Goal: Task Accomplishment & Management: Manage account settings

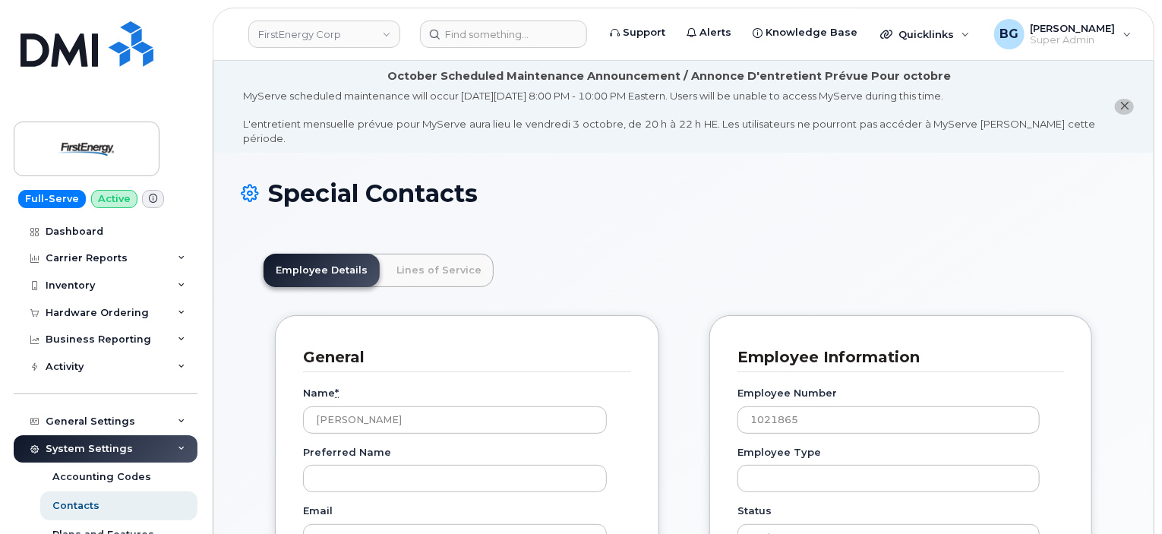
scroll to position [46, 0]
click at [62, 288] on div "Inventory" at bounding box center [70, 286] width 49 height 12
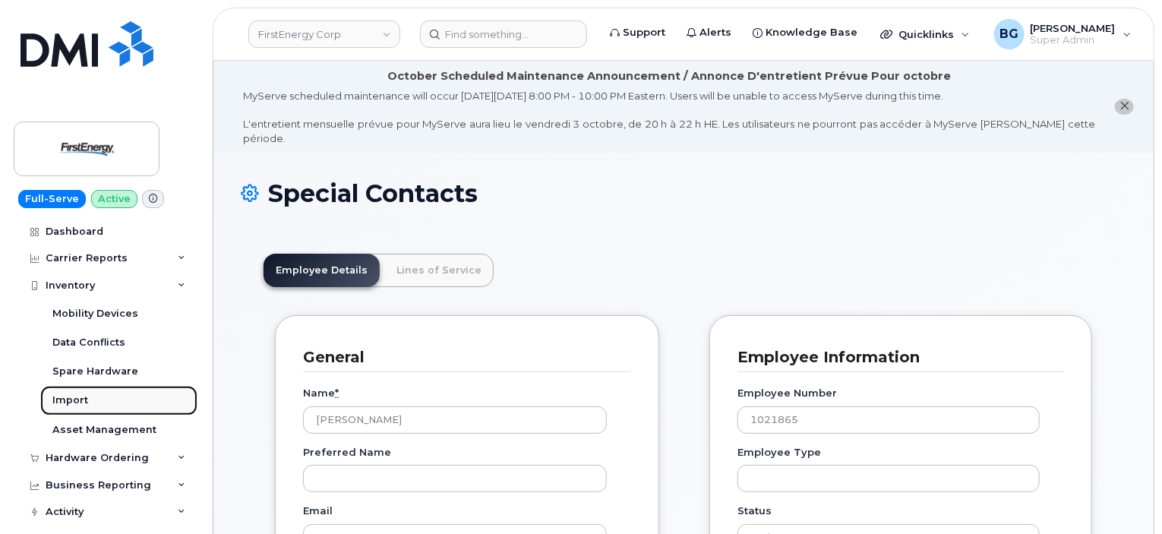
click at [70, 404] on div "Import" at bounding box center [70, 400] width 36 height 14
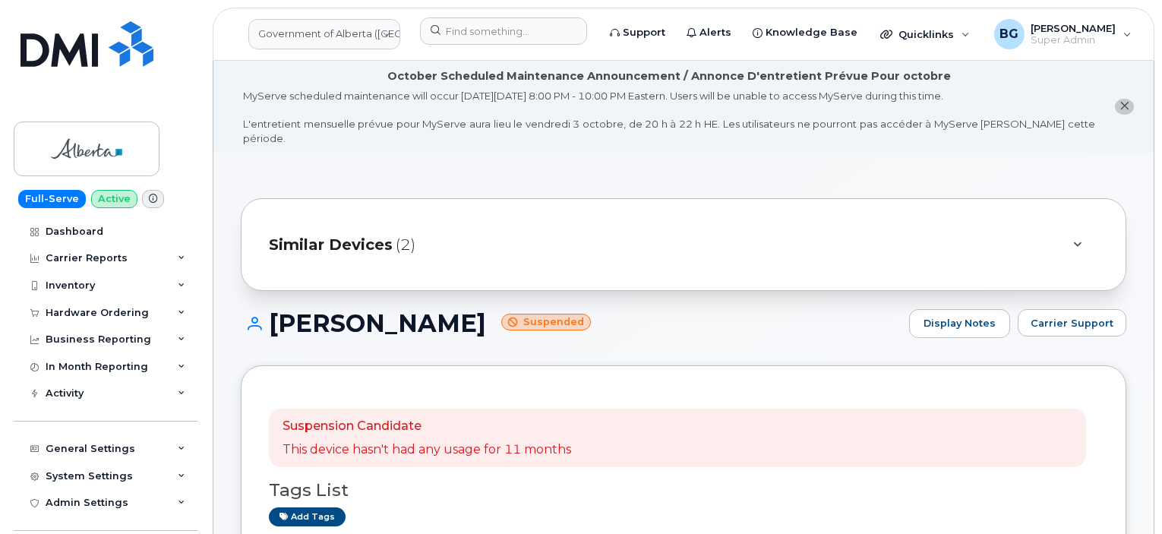
scroll to position [2178, 0]
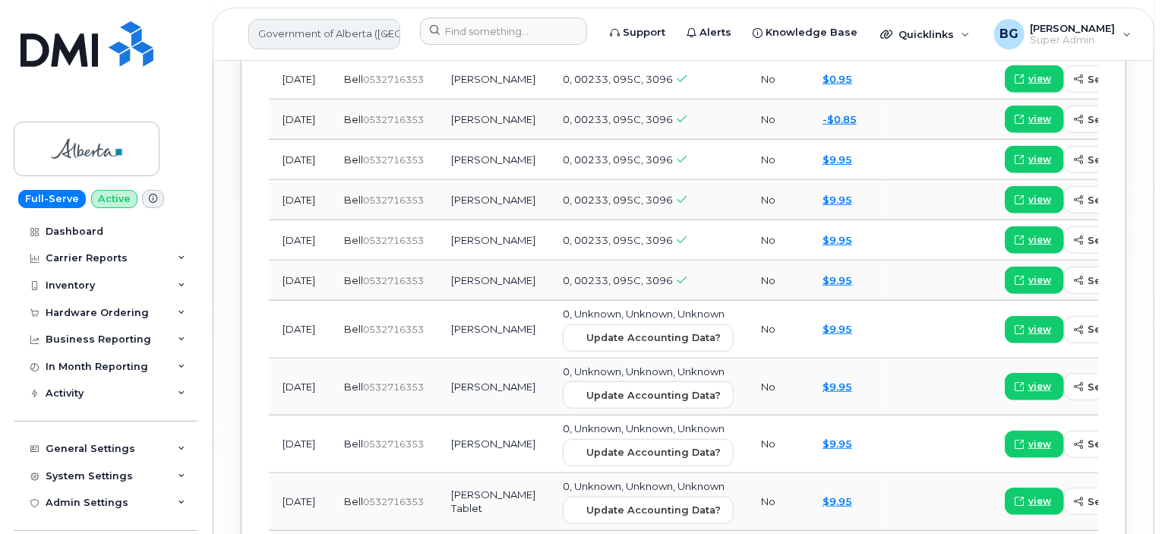
click at [318, 31] on link "Government of Alberta (GOA)" at bounding box center [324, 34] width 152 height 30
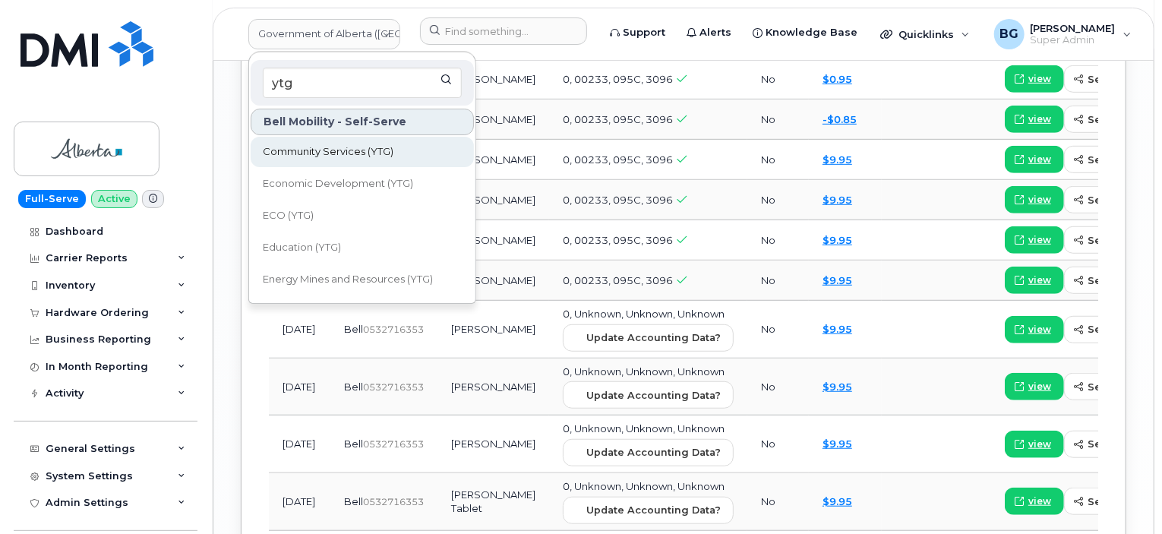
type input "ytg"
click at [319, 153] on span "Community Services (YTG)" at bounding box center [328, 151] width 131 height 15
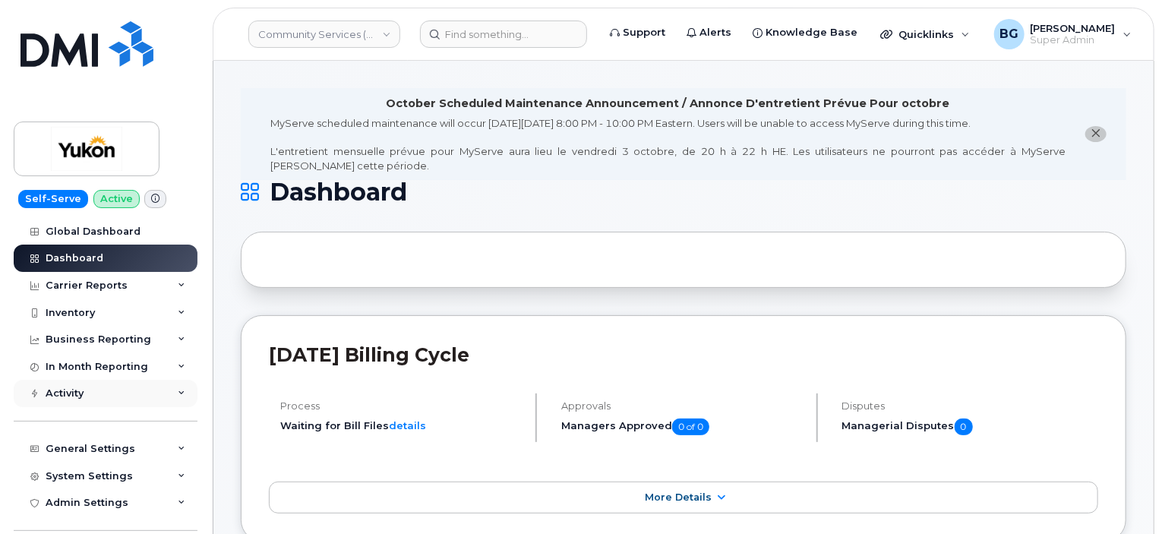
click at [63, 396] on div "Activity" at bounding box center [65, 393] width 38 height 12
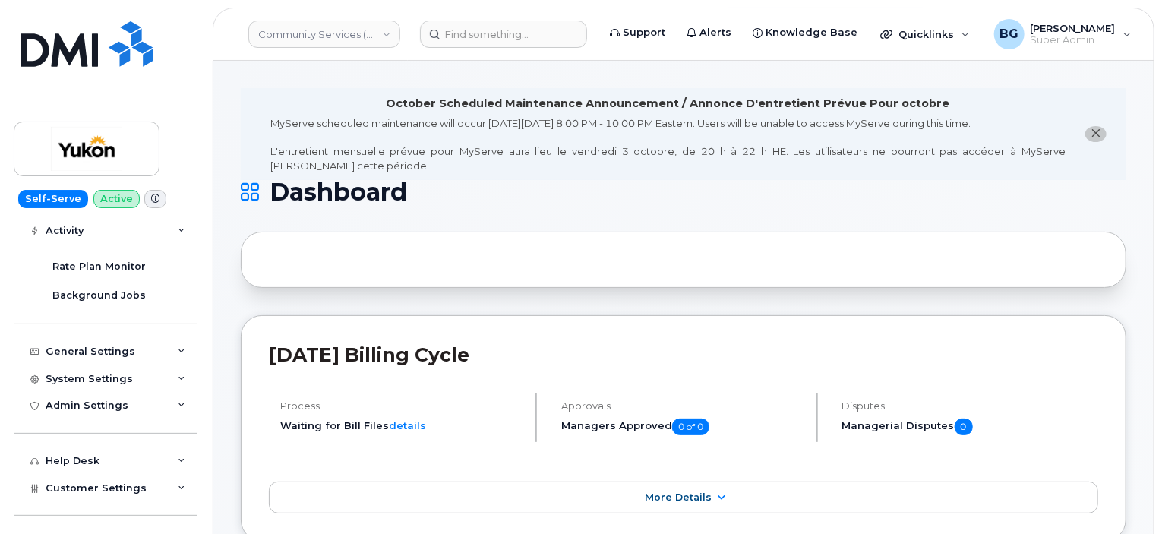
scroll to position [316, 0]
click at [123, 409] on div "Admin Settings" at bounding box center [87, 404] width 83 height 12
click at [86, 430] on div "SSO SAML" at bounding box center [79, 432] width 54 height 14
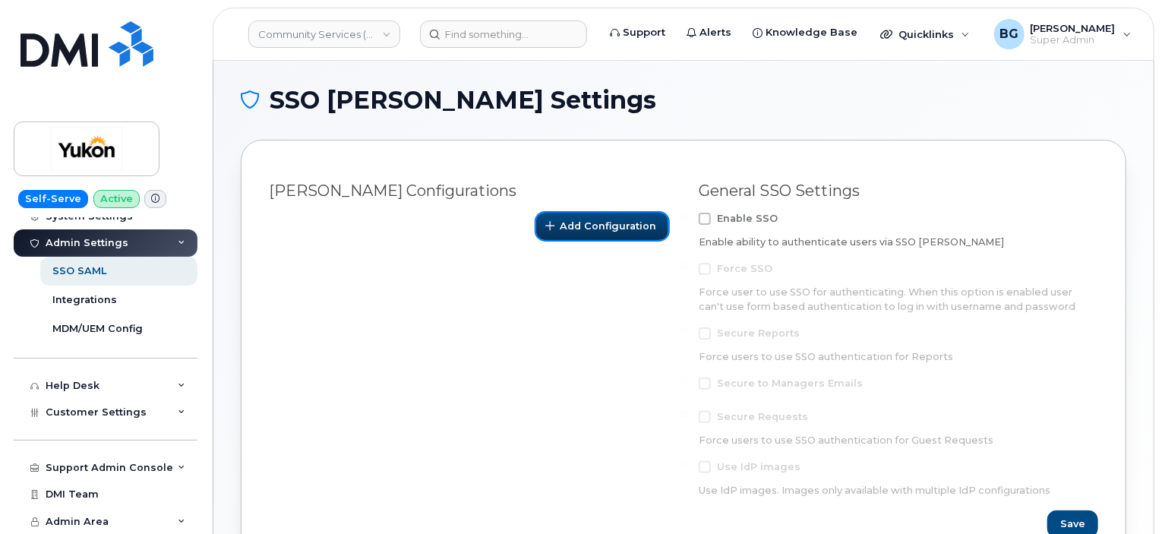
click at [573, 229] on span "Add Configuration" at bounding box center [608, 226] width 96 height 14
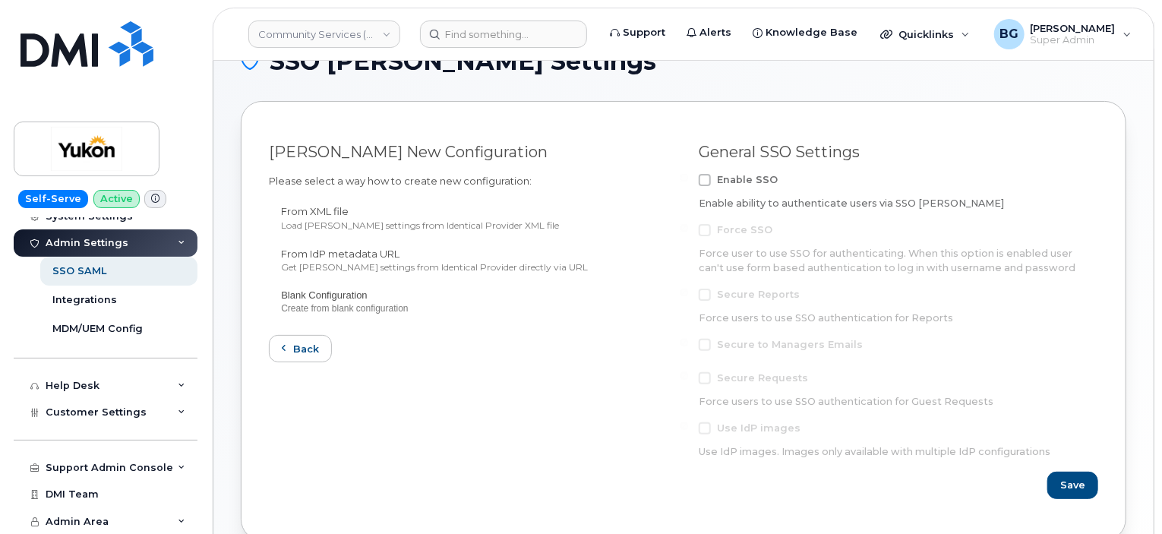
scroll to position [21, 0]
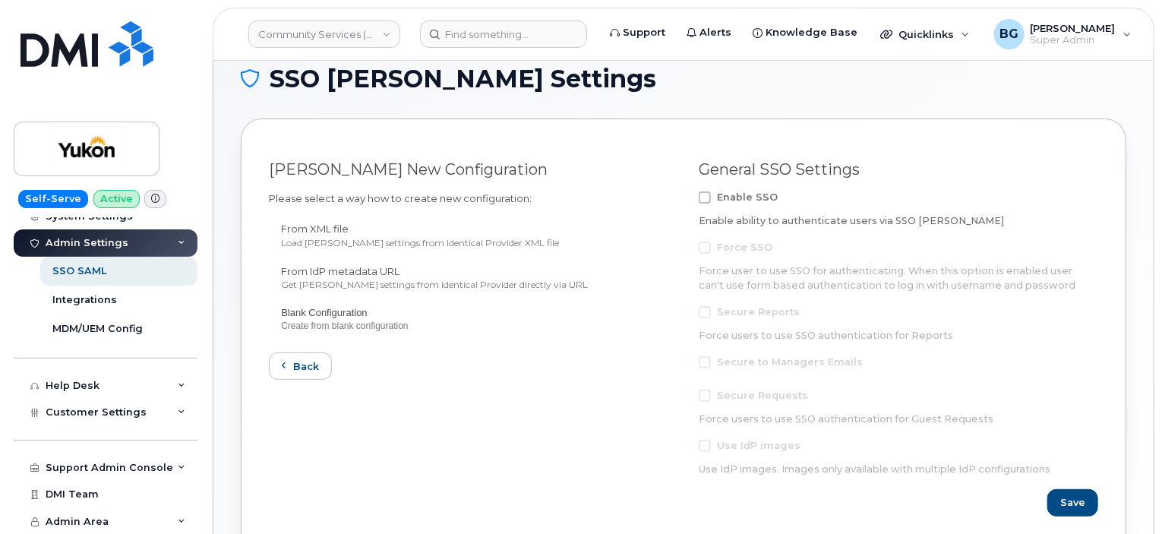
click at [706, 197] on span at bounding box center [705, 197] width 12 height 12
click at [688, 197] on input "Enable SSO" at bounding box center [685, 195] width 8 height 8
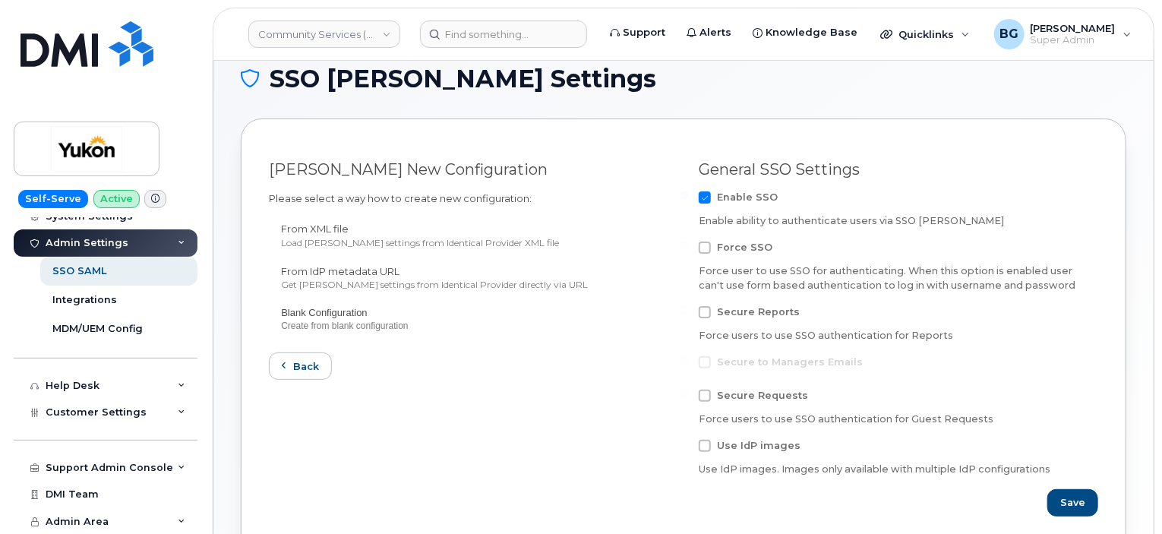
click at [706, 197] on span at bounding box center [705, 197] width 12 height 12
click at [688, 197] on input "Enable SSO" at bounding box center [685, 195] width 8 height 8
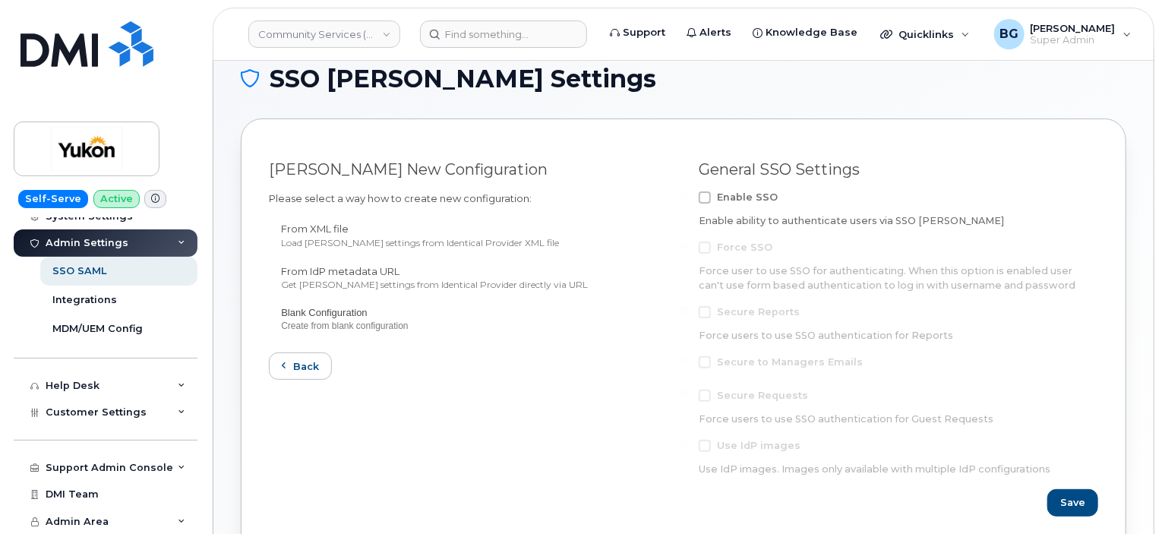
click at [706, 197] on span at bounding box center [705, 197] width 12 height 12
click at [688, 197] on input "Enable SSO" at bounding box center [685, 195] width 8 height 8
checkbox input "true"
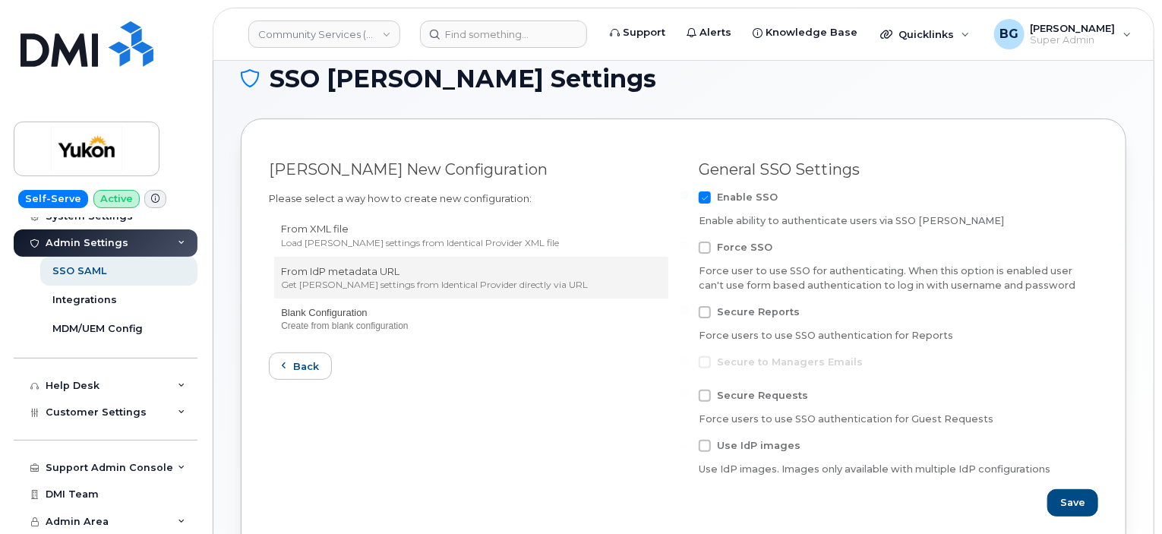
click at [337, 278] on div "Get SAML settings from Identical Provider directly via URL" at bounding box center [471, 284] width 380 height 13
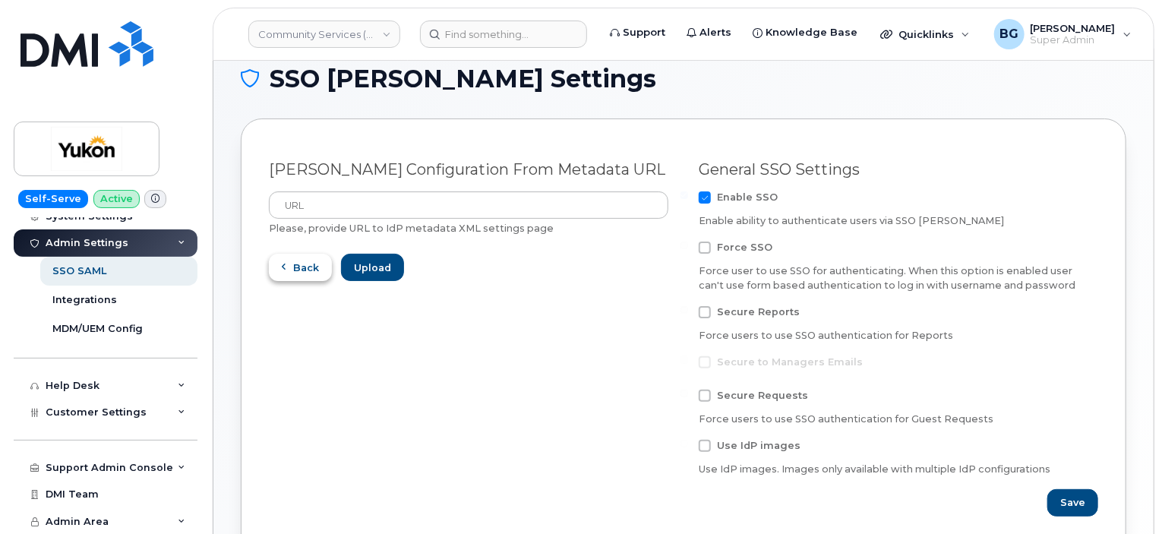
click at [292, 273] on button "Back" at bounding box center [300, 267] width 63 height 27
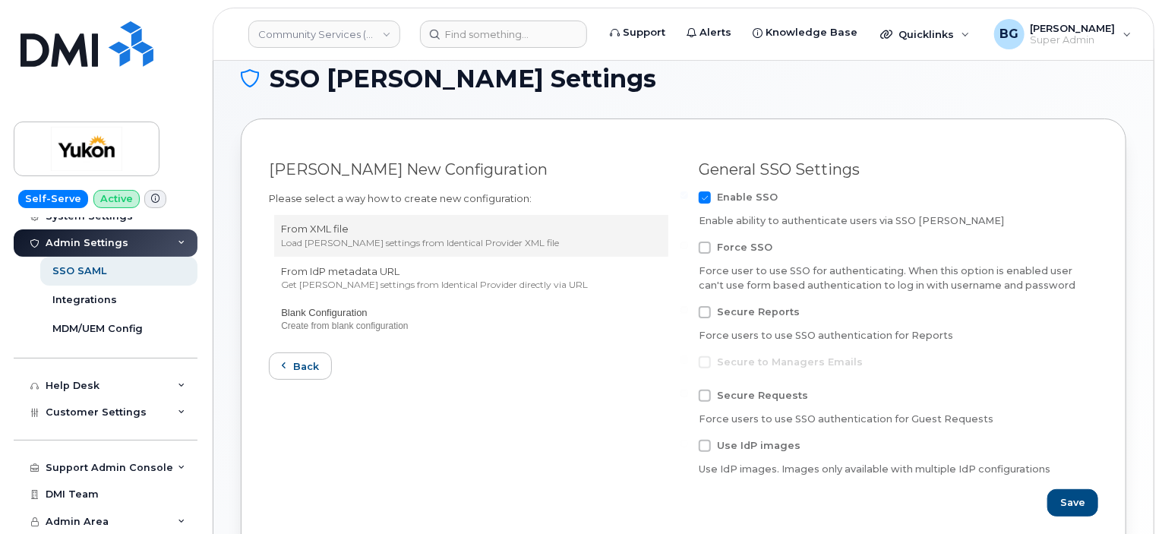
click at [308, 239] on div "Load SAML settings from Identical Provider XML file" at bounding box center [471, 242] width 380 height 13
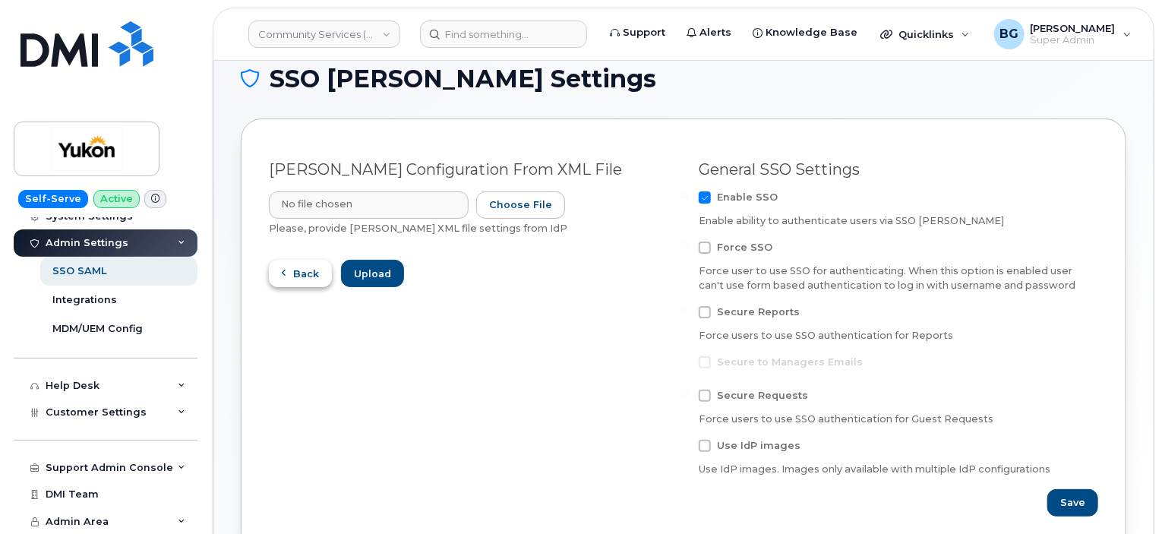
click at [302, 278] on span "Back" at bounding box center [306, 274] width 26 height 14
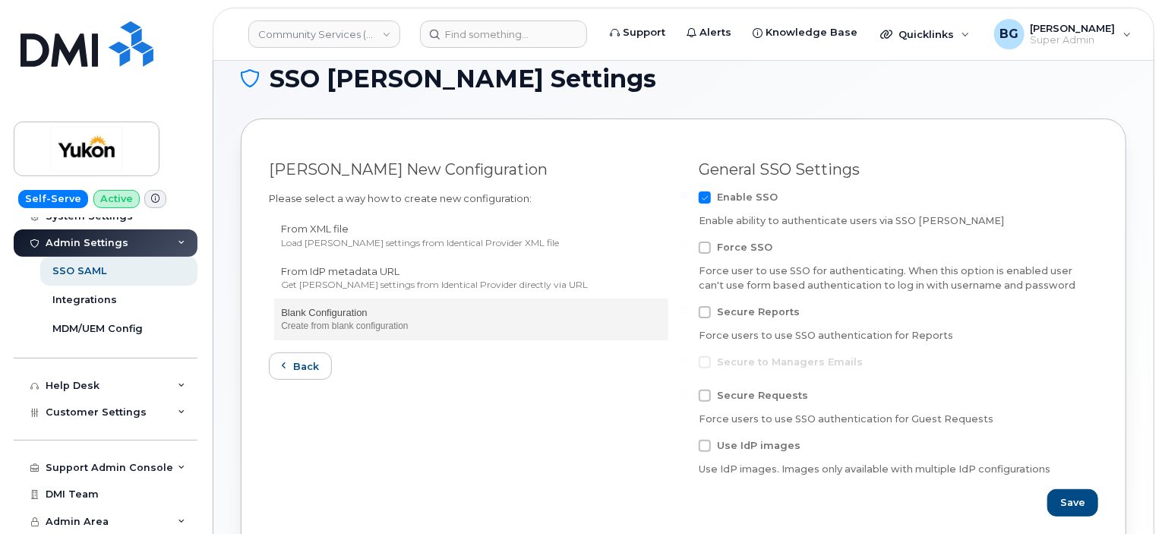
click at [330, 318] on p "Blank Configuration" at bounding box center [471, 313] width 380 height 14
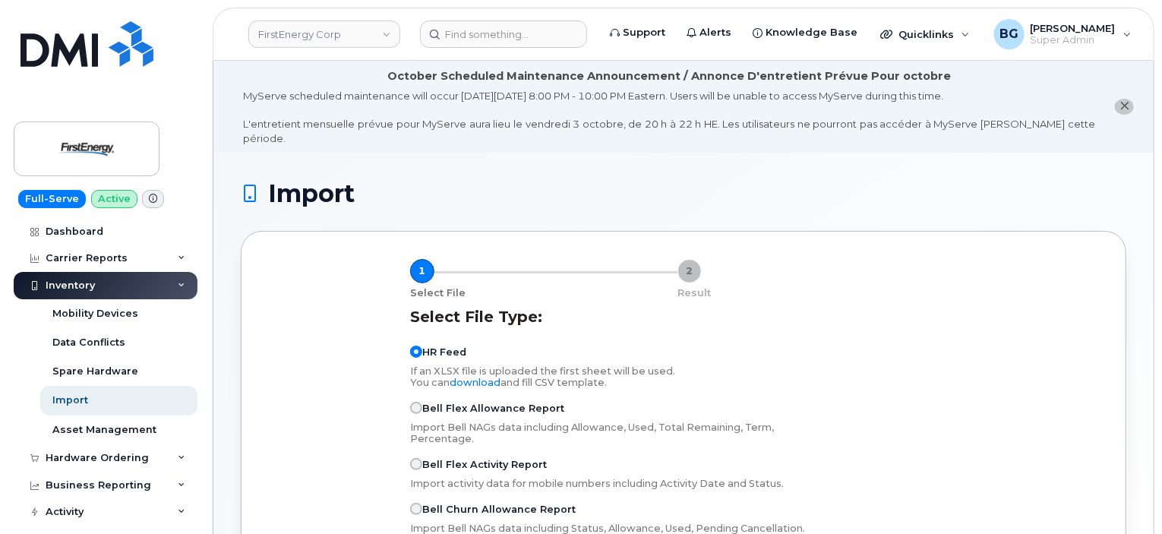
click at [608, 378] on div "HR Feed If an XLSX file is uploaded the first sheet will be used. You can downl…" at bounding box center [613, 433] width 406 height 202
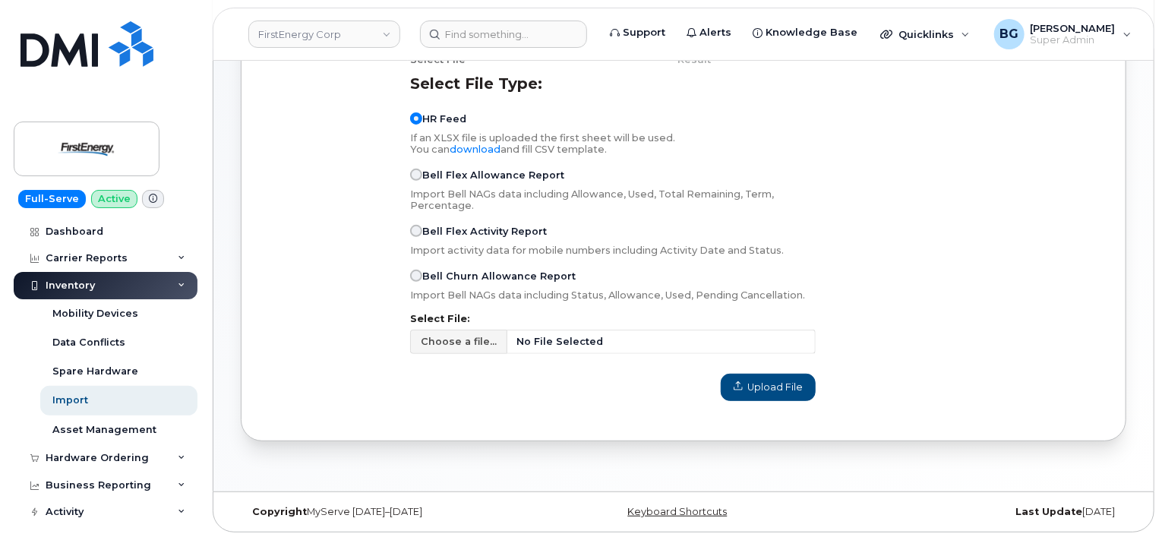
scroll to position [237, 0]
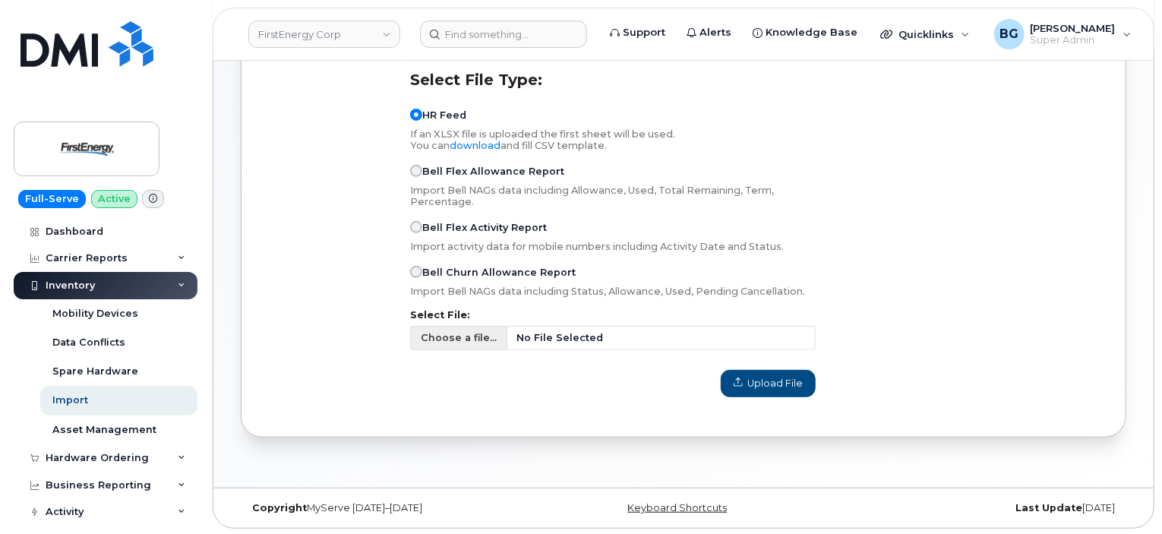
click at [586, 326] on span "No File Selected" at bounding box center [661, 338] width 308 height 24
click at [586, 326] on input "Choose a file... No File Selected" at bounding box center [613, 338] width 406 height 24
type input "C:\fakepath\HR_Employee.csv"
click at [769, 376] on span "Upload File" at bounding box center [768, 383] width 69 height 14
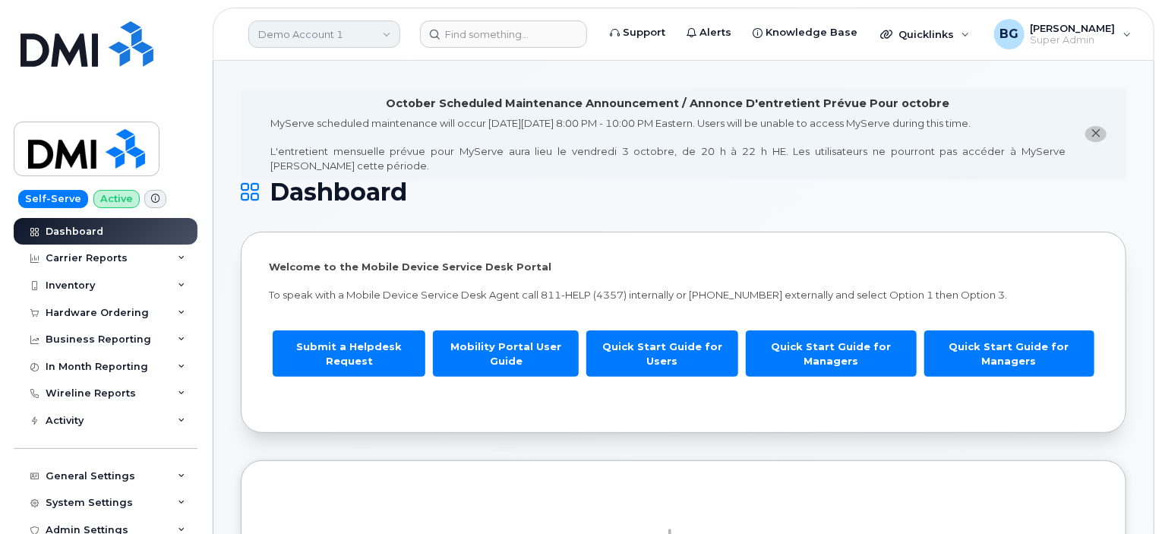
click at [309, 28] on link "Demo Account 1" at bounding box center [324, 34] width 152 height 27
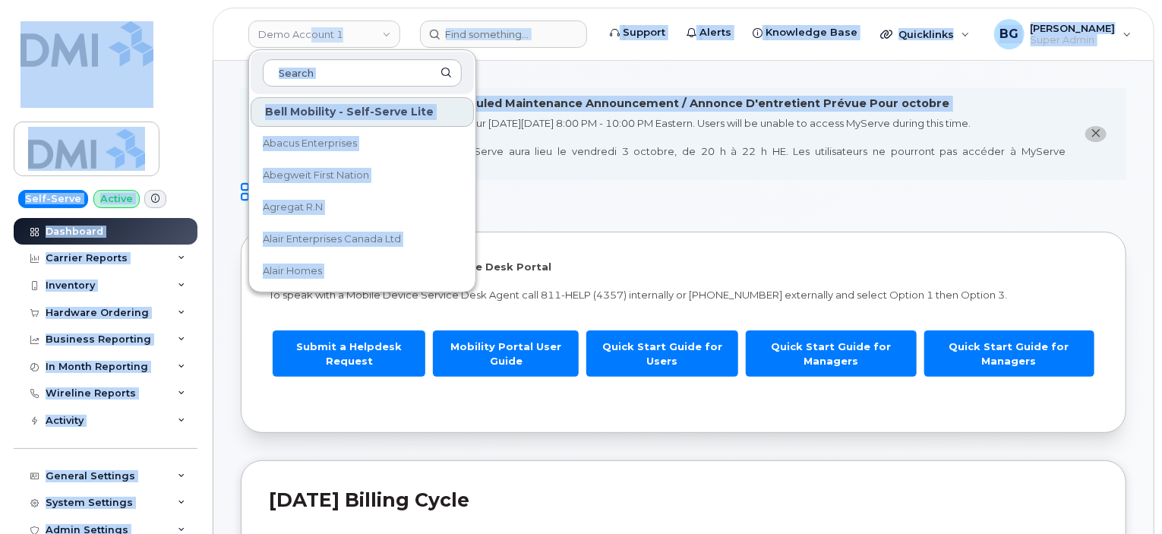
drag, startPoint x: 309, startPoint y: 28, endPoint x: 291, endPoint y: -13, distance: 44.9
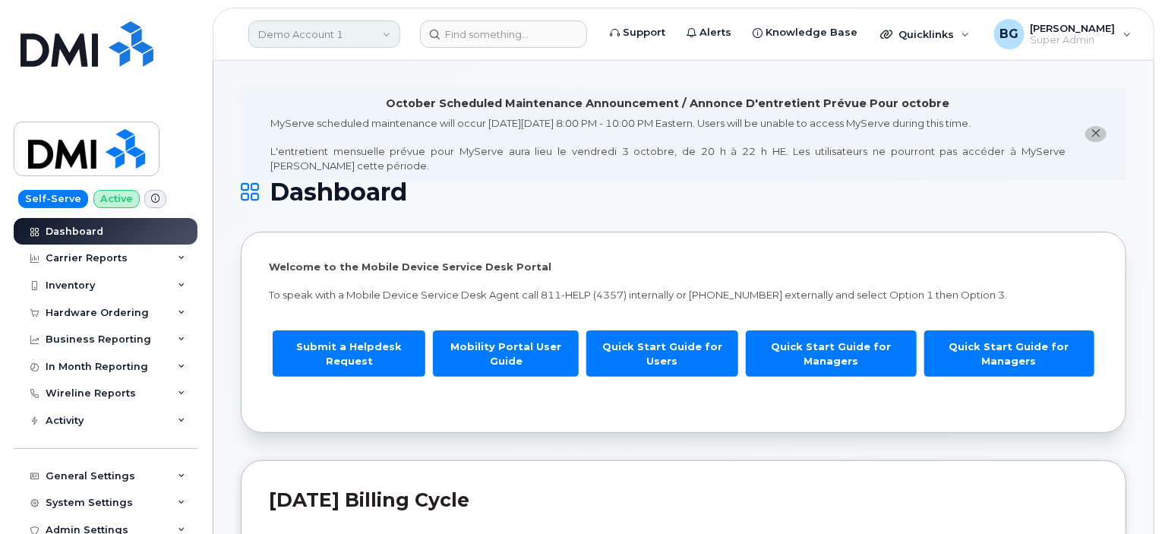
click at [285, 21] on link "Demo Account 1" at bounding box center [324, 34] width 152 height 27
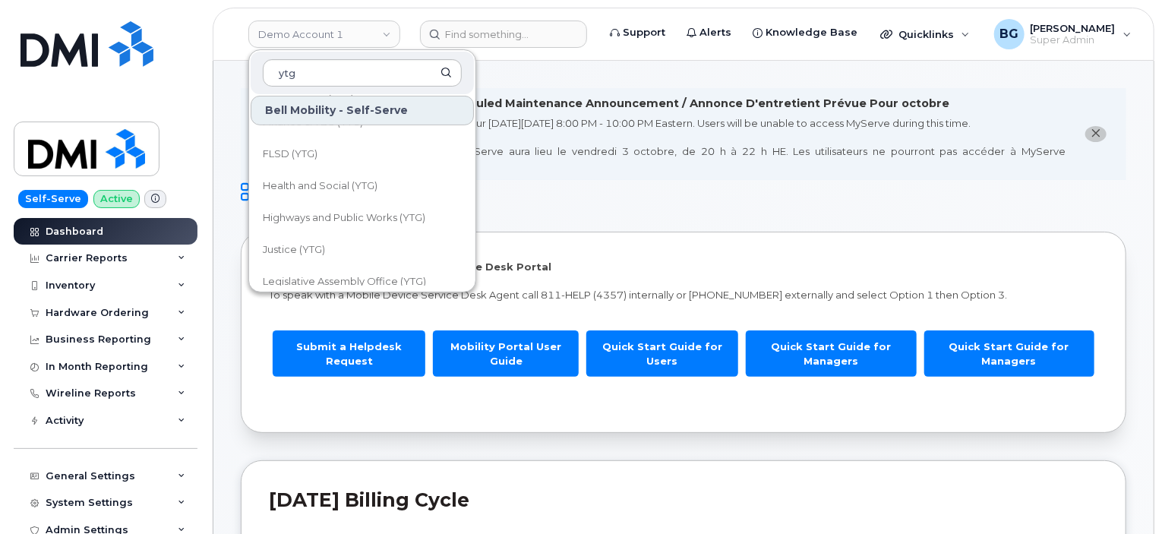
scroll to position [219, 0]
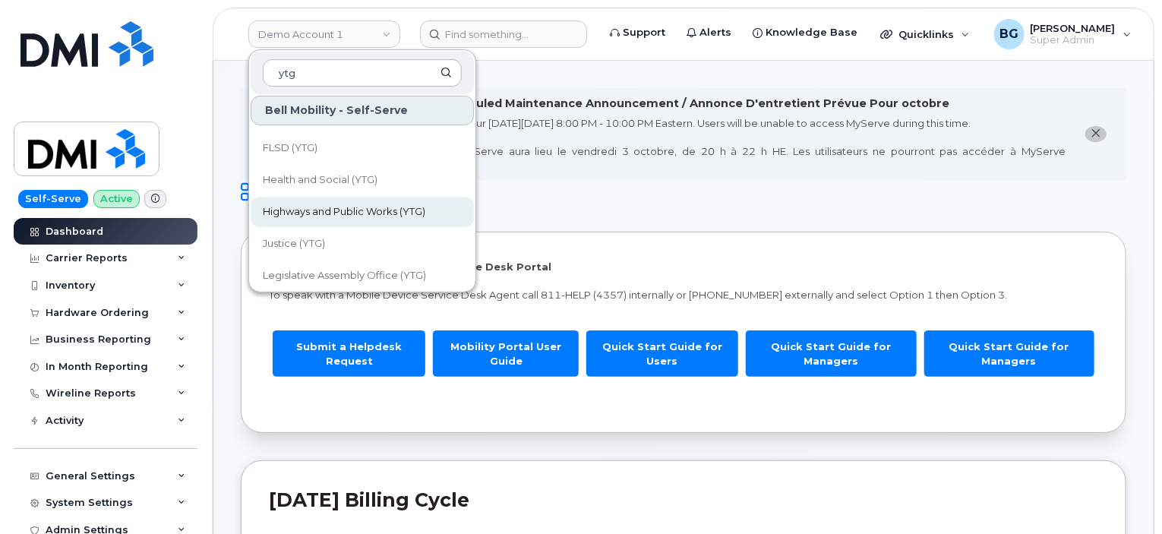
type input "ytg"
click at [316, 209] on span "Highways and Public Works (YTG)" at bounding box center [344, 211] width 163 height 15
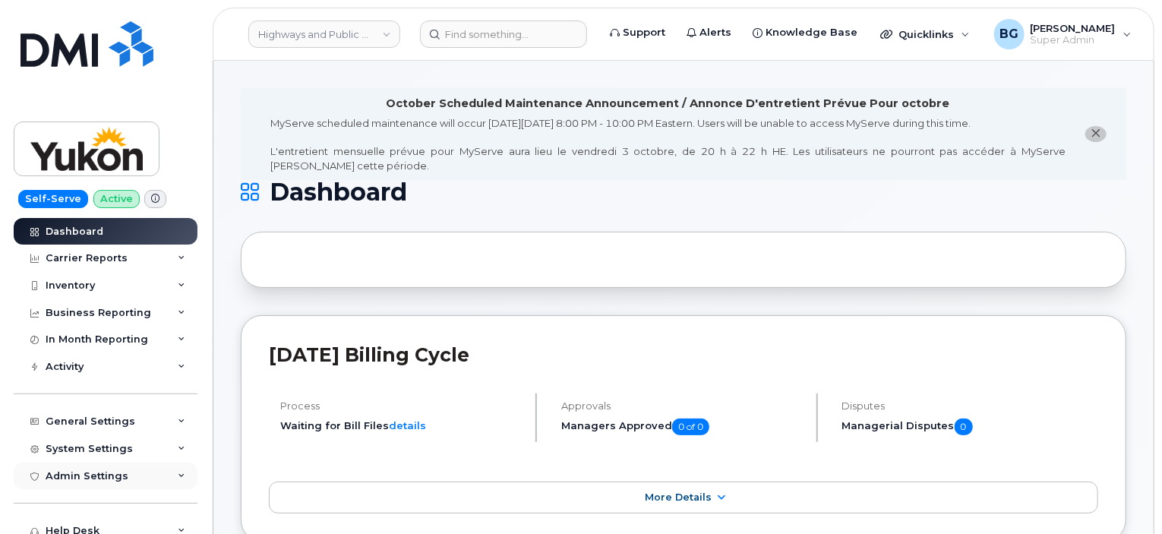
click at [74, 470] on div "Admin Settings" at bounding box center [87, 476] width 83 height 12
click at [70, 501] on div "SSO SAML" at bounding box center [79, 504] width 54 height 14
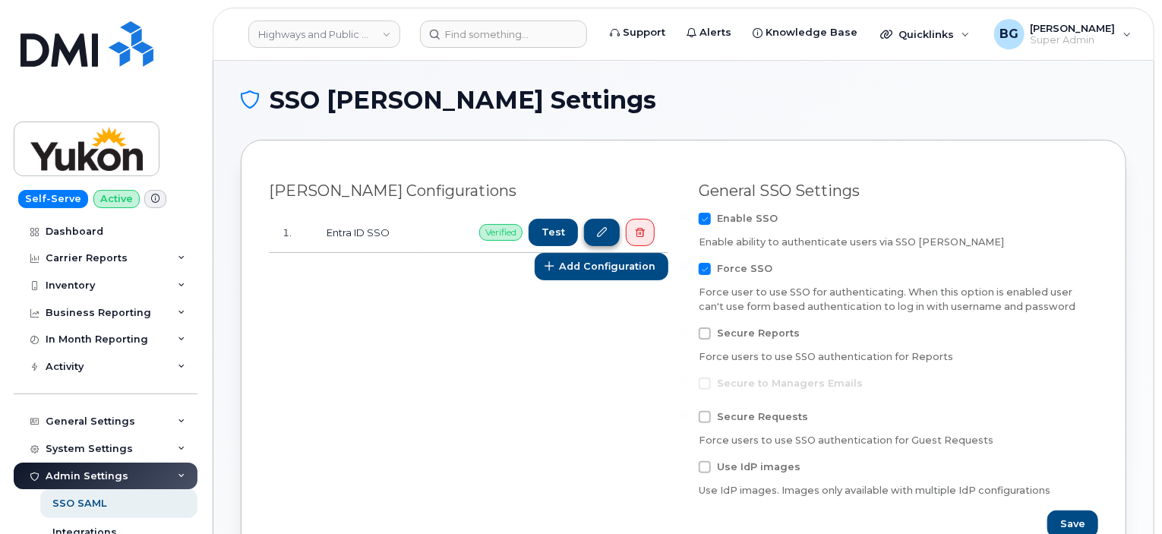
click at [606, 235] on icon at bounding box center [602, 233] width 10 height 10
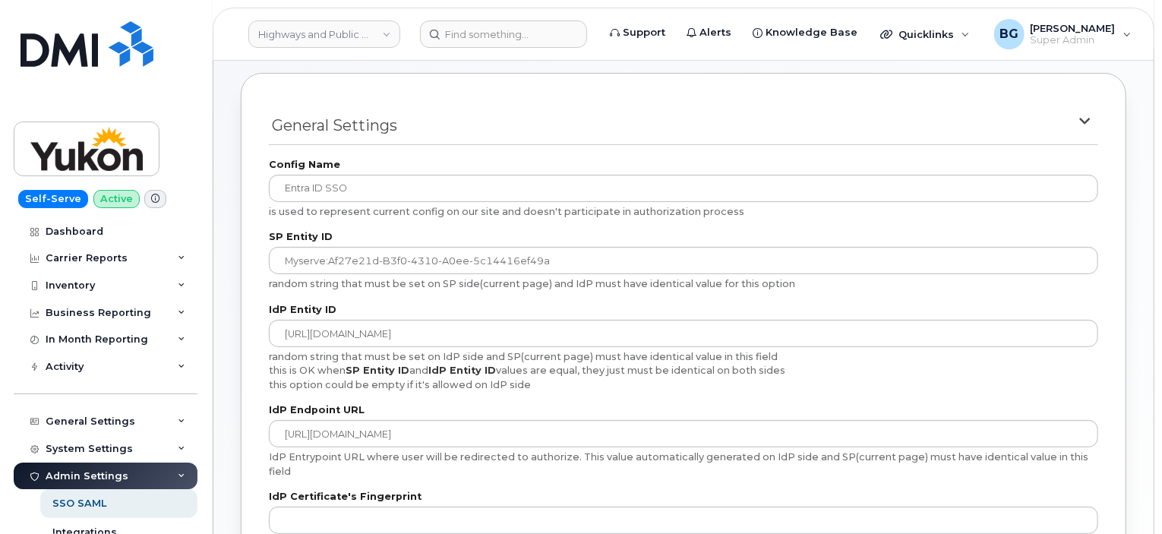
scroll to position [67, 0]
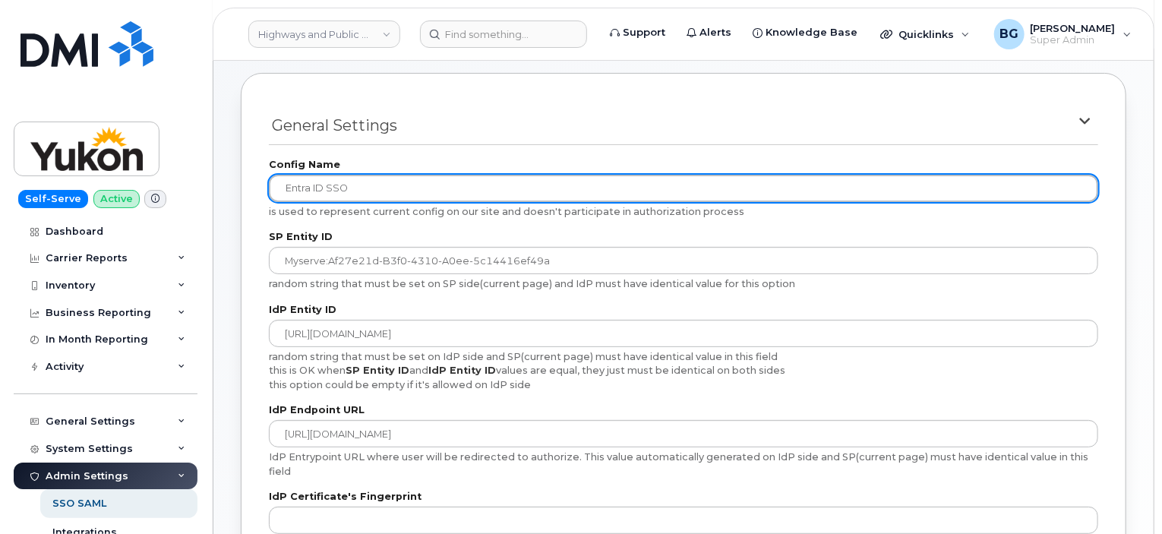
drag, startPoint x: 362, startPoint y: 188, endPoint x: 220, endPoint y: 184, distance: 142.1
click at [220, 184] on div "Edit SAML configuration General Settings Config Name Entra ID SSO is used to re…" at bounding box center [683, 401] width 940 height 815
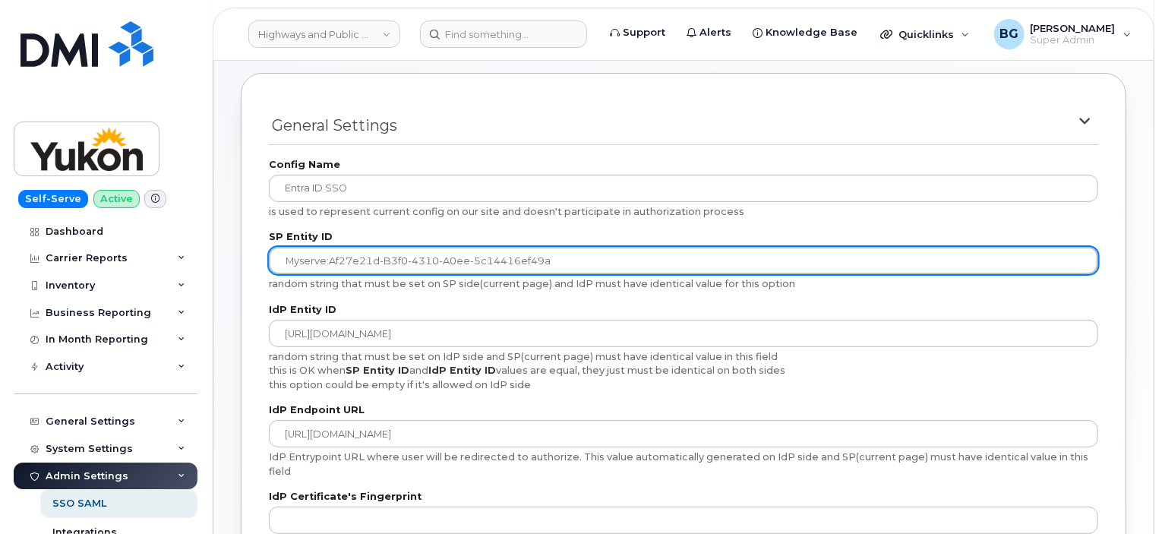
click at [605, 264] on input "myserve:af27e21d-b3f0-4310-a0ee-5c14416ef49a" at bounding box center [684, 260] width 830 height 27
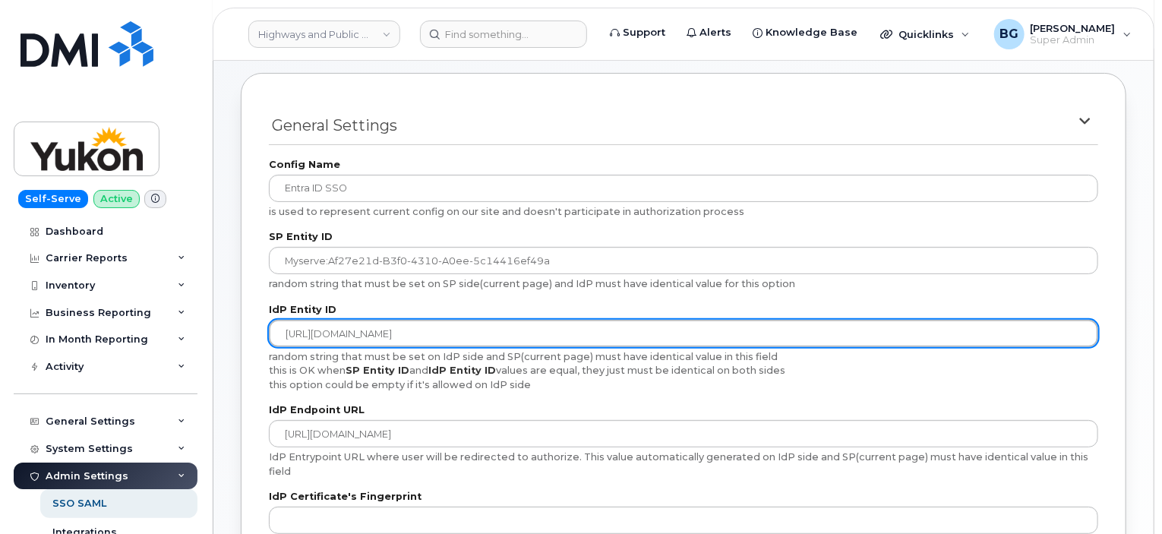
click at [422, 343] on input "https://sts.windows.net/98f51531-3973-490a-bb70-195aa264a2bc/" at bounding box center [684, 333] width 830 height 27
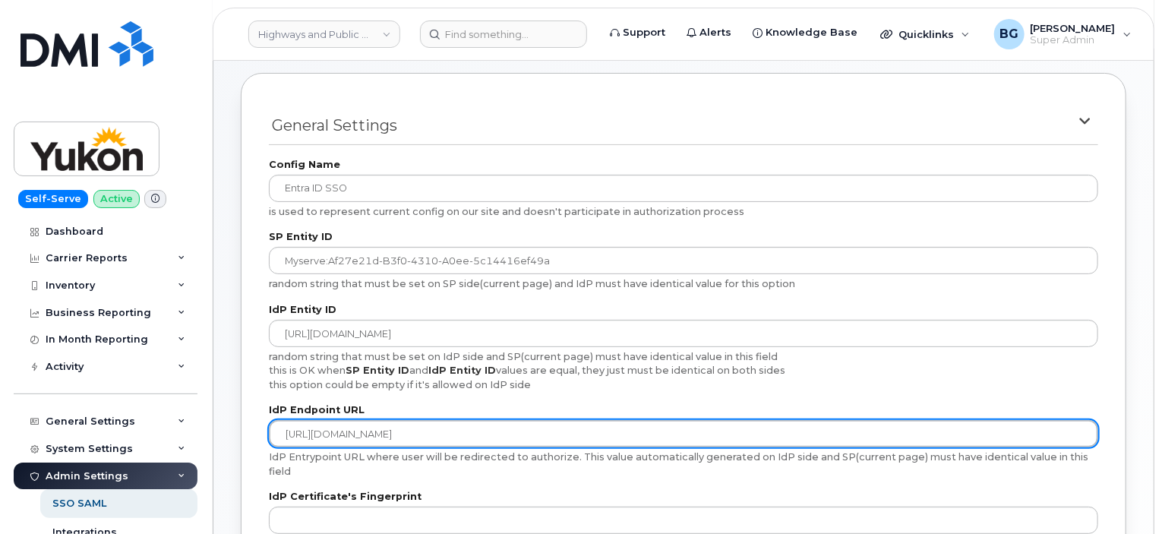
click at [357, 431] on input "https://login.microsoftonline.com/98f51531-3973-490a-bb70-195aa264a2bc/saml2" at bounding box center [684, 433] width 830 height 27
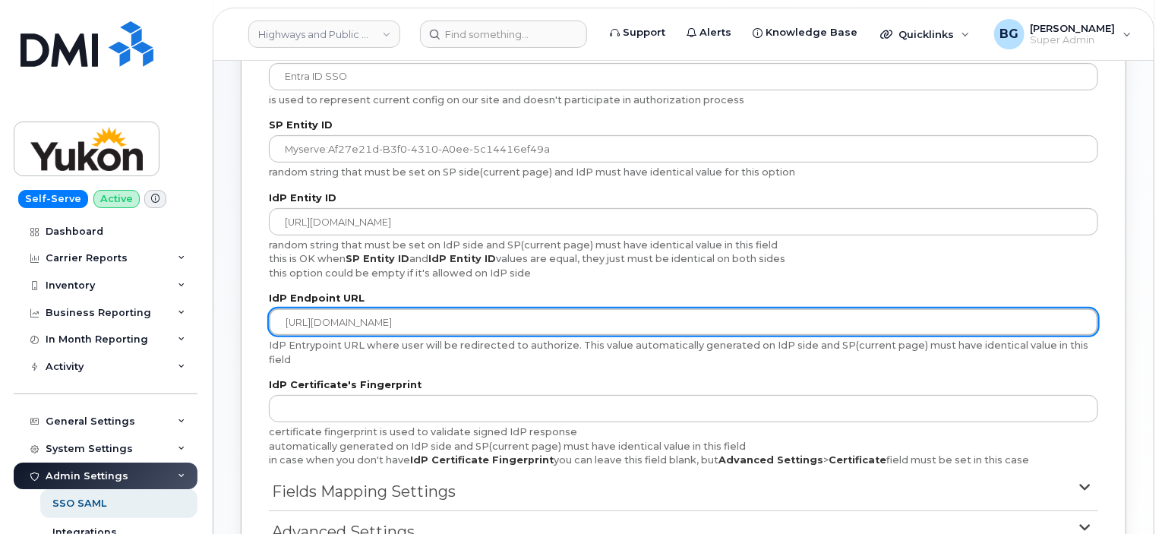
scroll to position [389, 0]
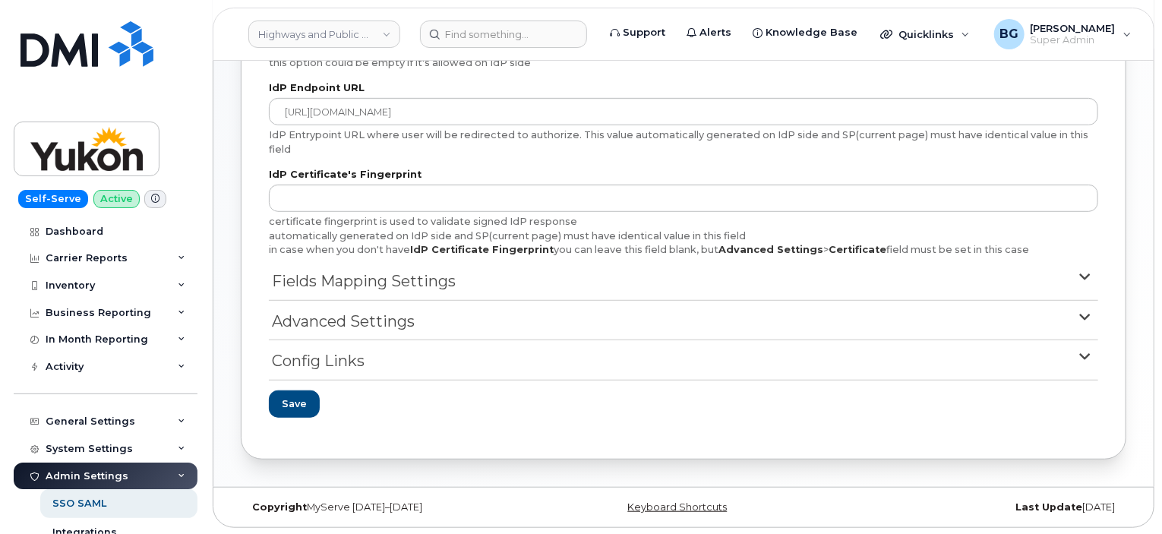
click at [393, 276] on span "Fields Mapping Settings" at bounding box center [364, 281] width 184 height 22
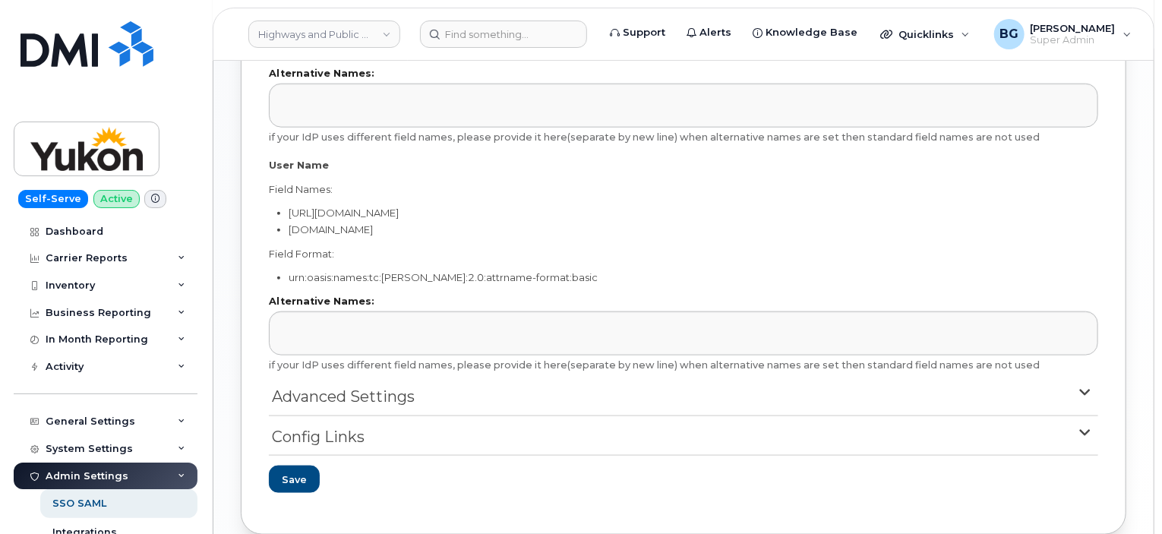
scroll to position [798, 0]
click at [364, 394] on span "Advanced Settings" at bounding box center [343, 398] width 143 height 22
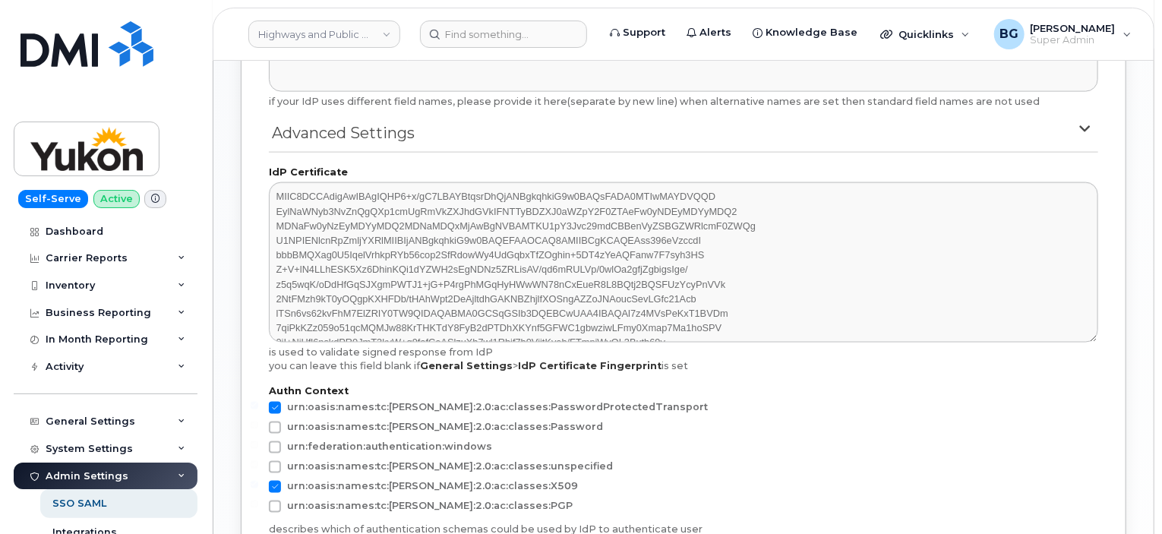
scroll to position [1063, 0]
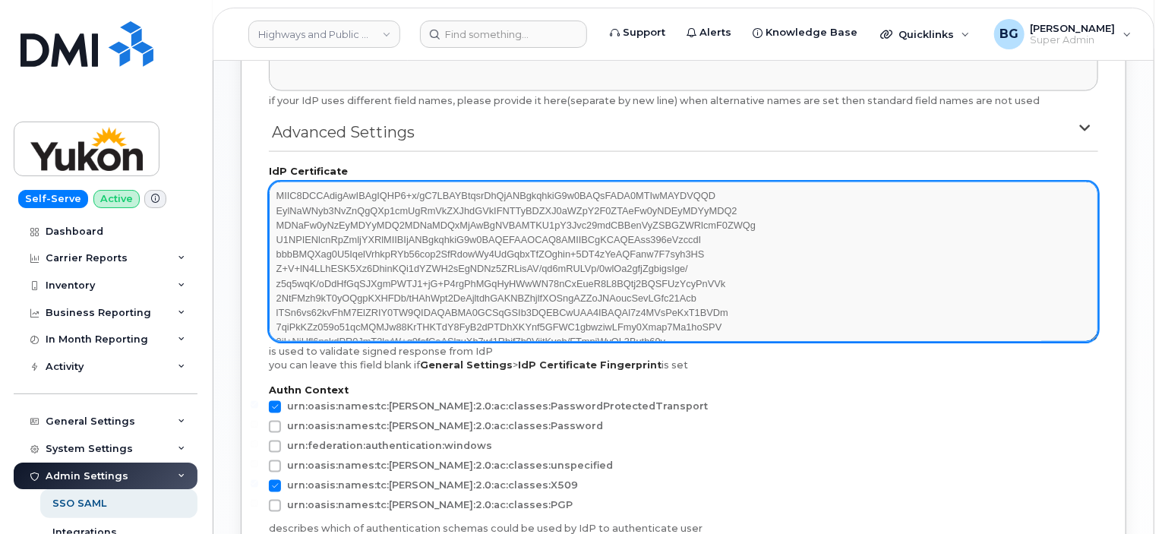
click at [530, 299] on textarea "MIIC8DCCAdigAwIBAgIQHP6+x/gC7LBAYBtqsrDhQjANBgkqhkiG9w0BAQsFADA0MTIwMAYDVQQD Ey…" at bounding box center [684, 262] width 830 height 160
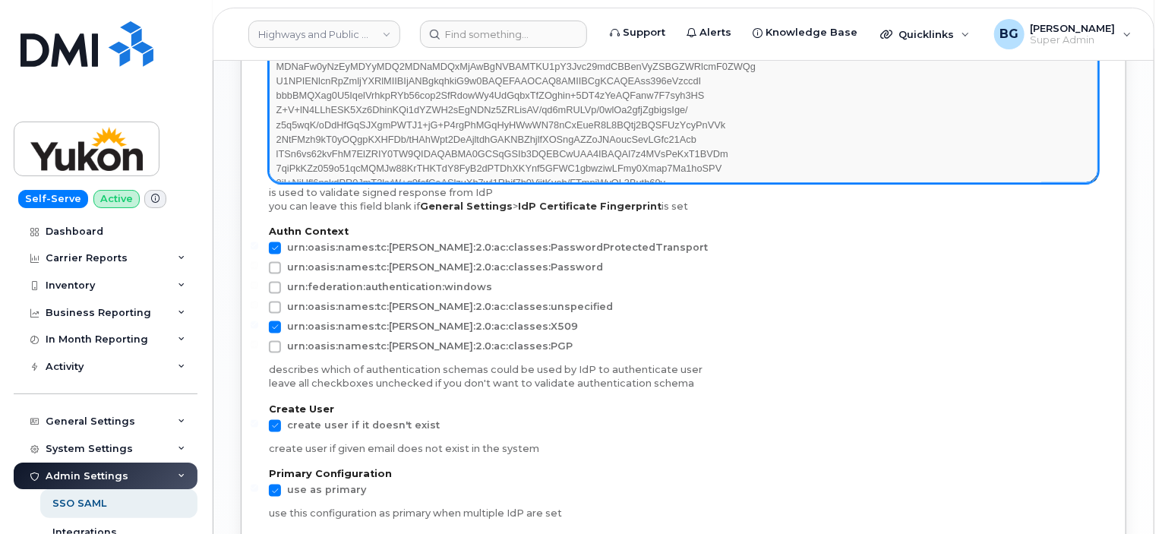
scroll to position [1221, 0]
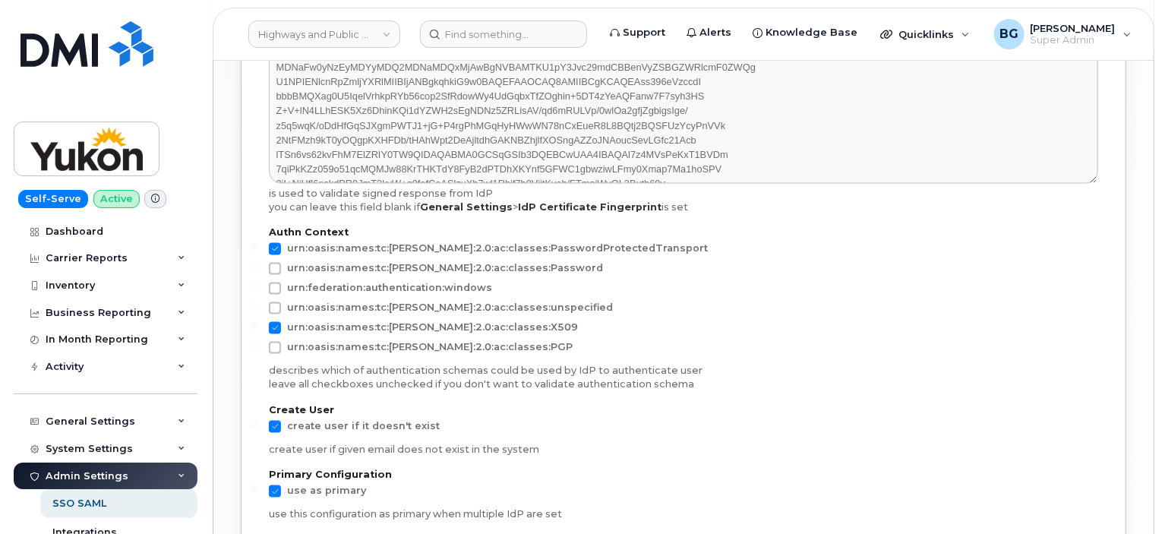
click at [713, 431] on div "Create User create user if it doesn't exist create user if given email does not…" at bounding box center [684, 431] width 830 height 51
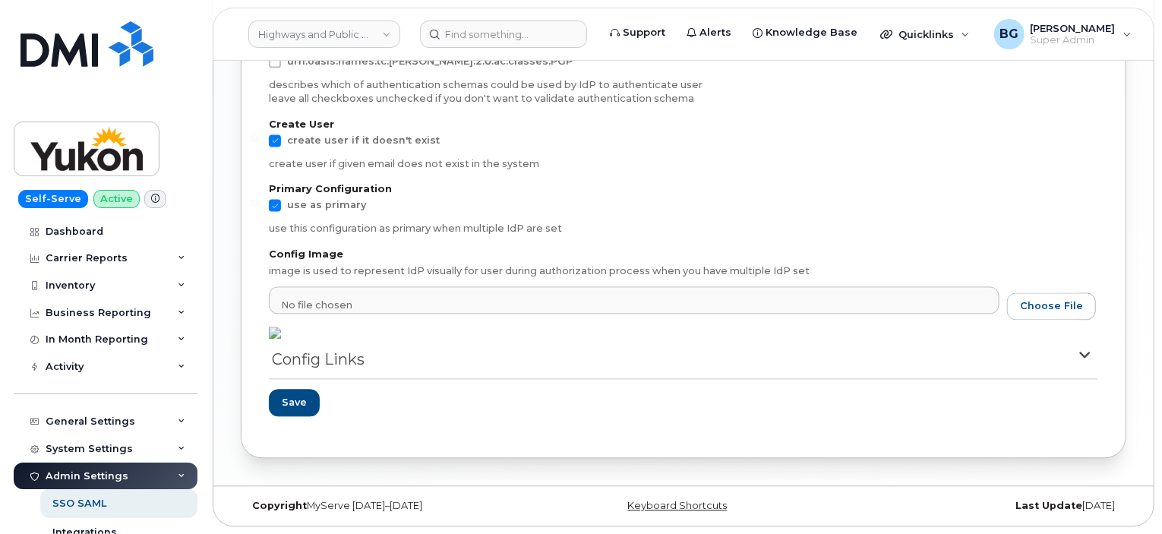
scroll to position [1528, 0]
click at [308, 367] on span "Config Links" at bounding box center [318, 360] width 93 height 22
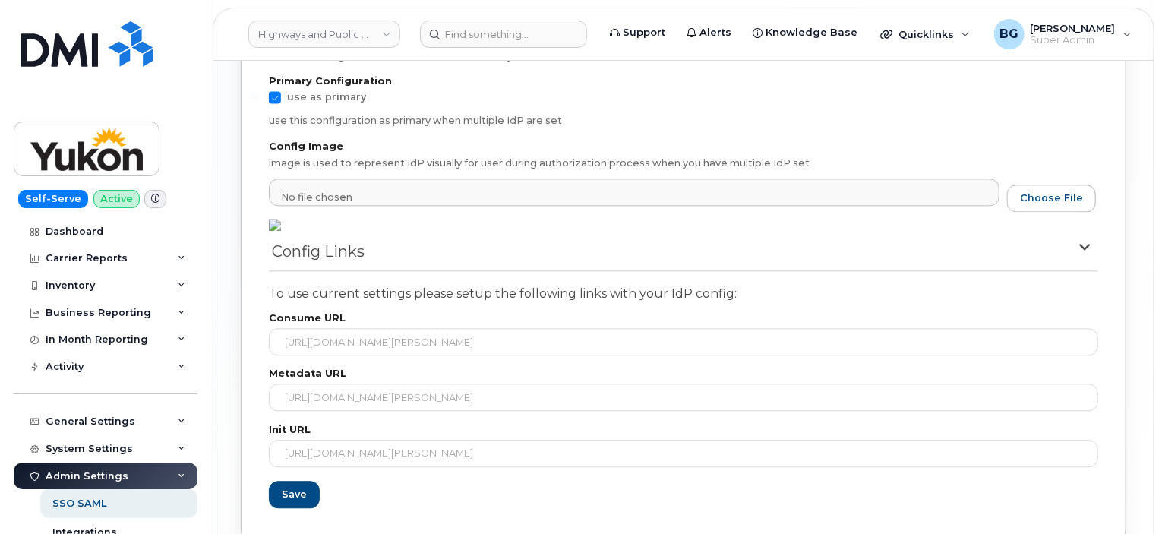
scroll to position [1644, 0]
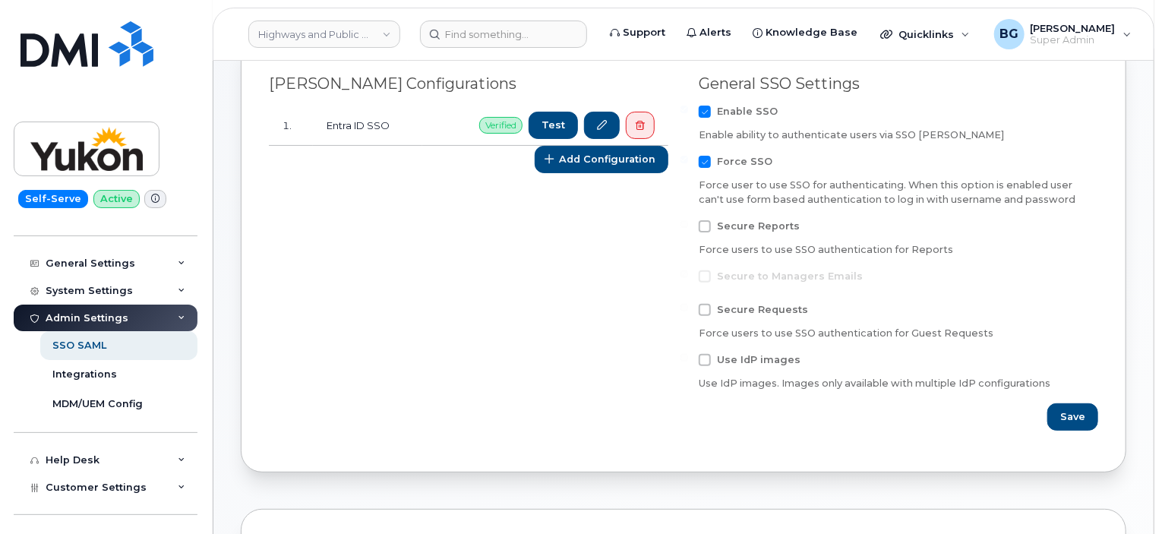
scroll to position [158, 0]
click at [87, 375] on div "Integrations" at bounding box center [84, 375] width 65 height 14
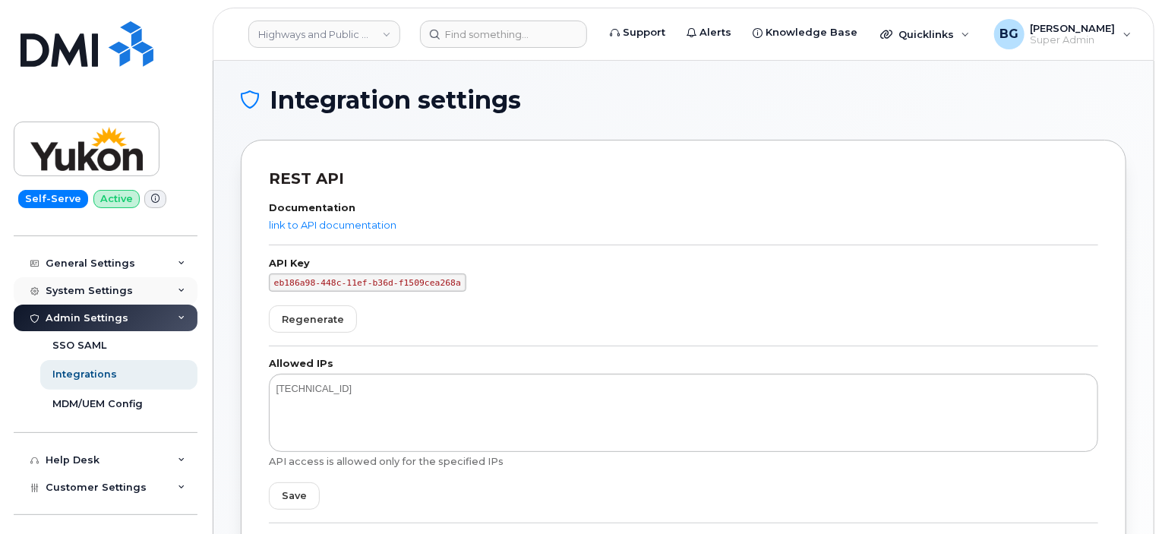
click at [81, 288] on div "System Settings" at bounding box center [89, 291] width 87 height 12
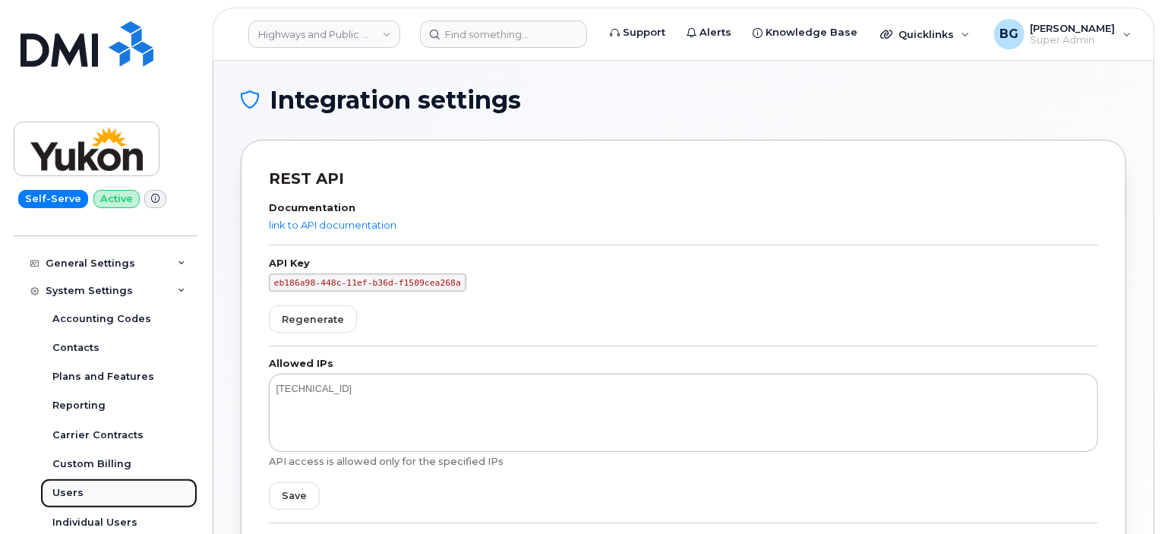
click at [67, 492] on div "Users" at bounding box center [67, 493] width 31 height 14
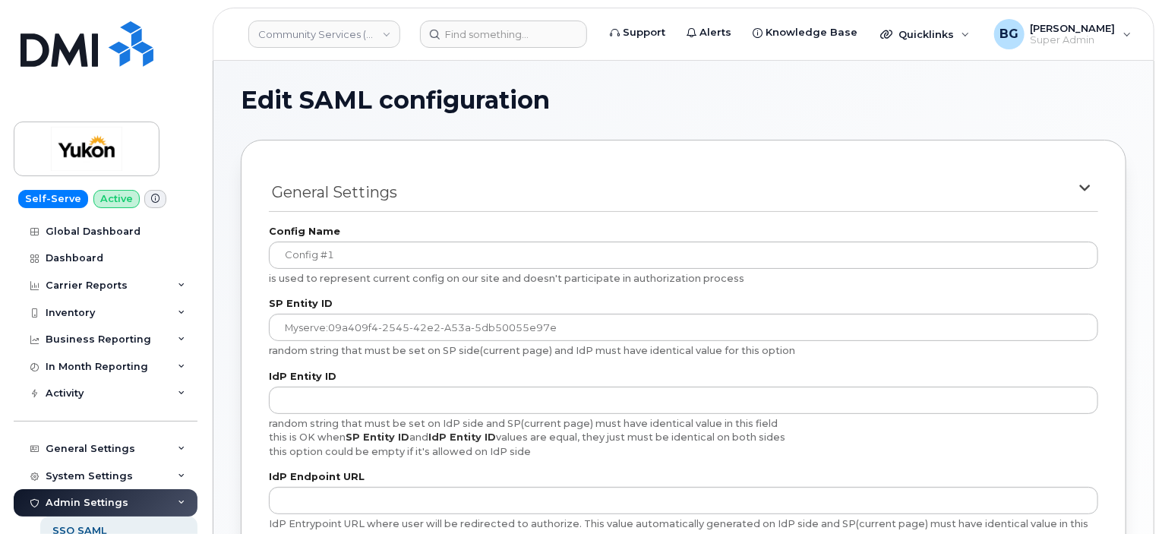
click at [330, 318] on input "myserve:09a409f4-2545-42e2-a53a-5db50055e97e" at bounding box center [684, 327] width 830 height 27
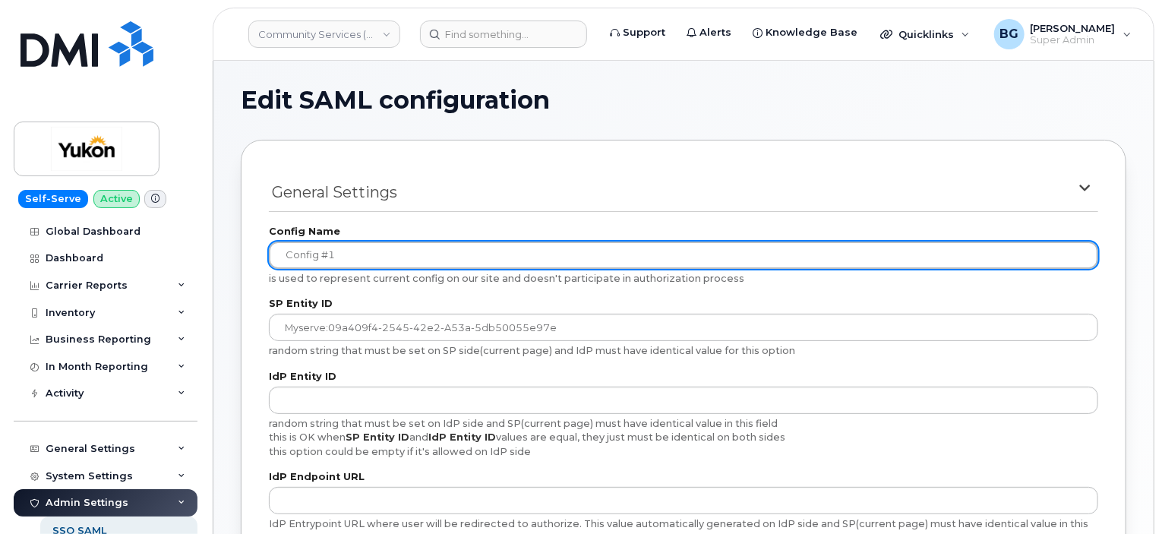
click at [352, 261] on input "config #1" at bounding box center [684, 255] width 830 height 27
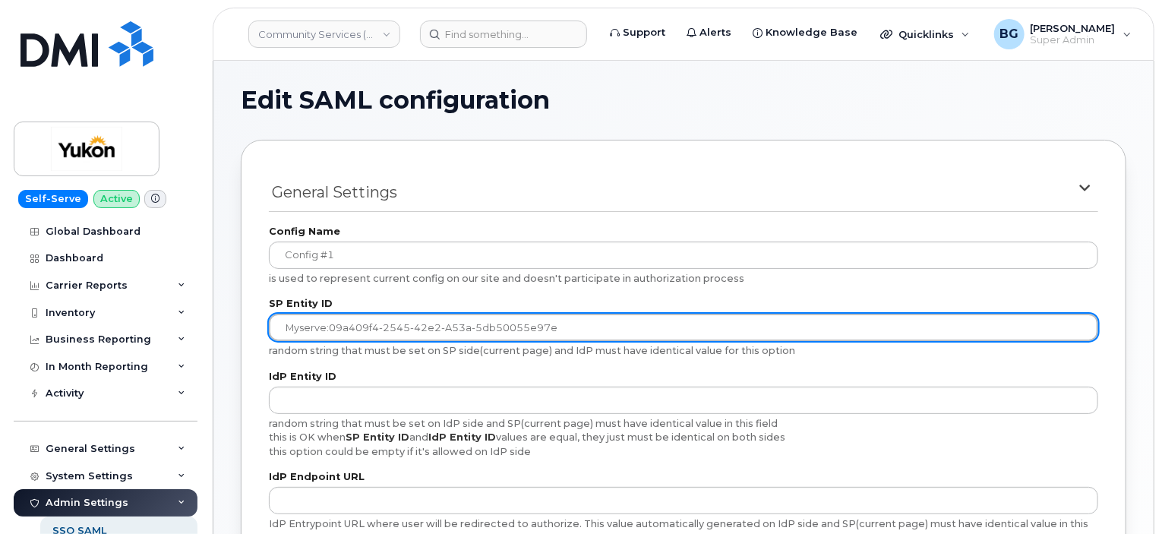
click at [462, 326] on input "myserve:09a409f4-2545-42e2-a53a-5db50055e97e" at bounding box center [684, 327] width 830 height 27
drag, startPoint x: 328, startPoint y: 325, endPoint x: 556, endPoint y: 321, distance: 227.9
click at [556, 321] on input "myserve:09a409f4-2545-42e2-a53a-5db50055e97e" at bounding box center [684, 327] width 830 height 27
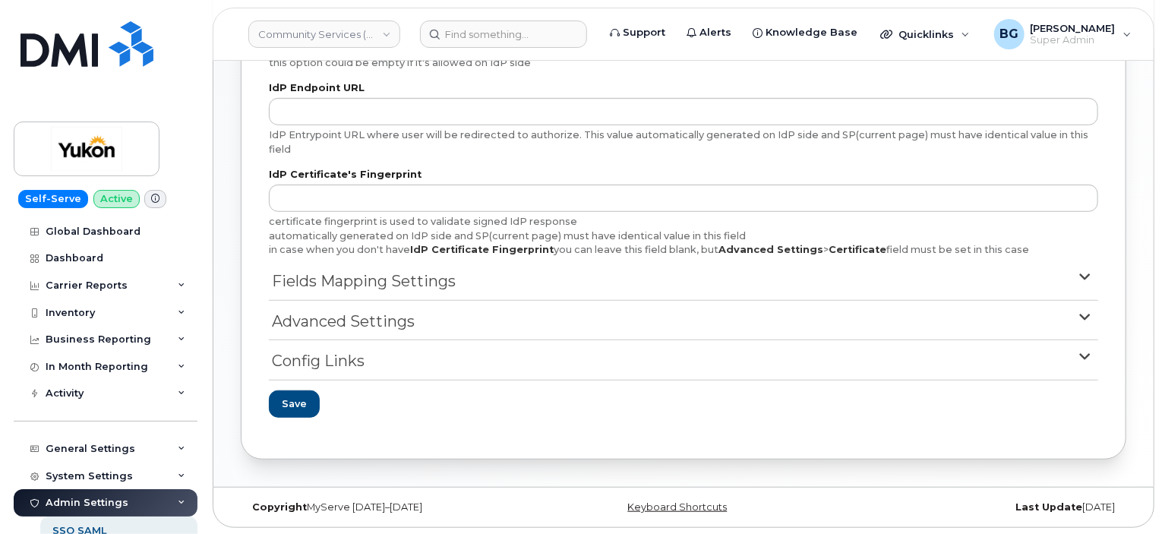
click at [321, 363] on span "Config Links" at bounding box center [318, 361] width 93 height 22
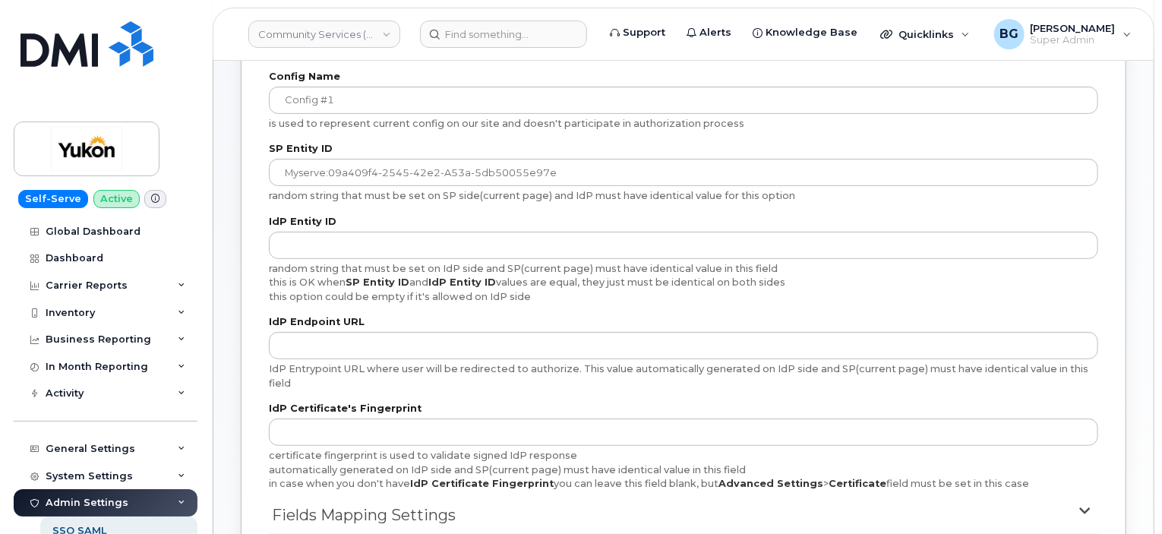
scroll to position [155, 0]
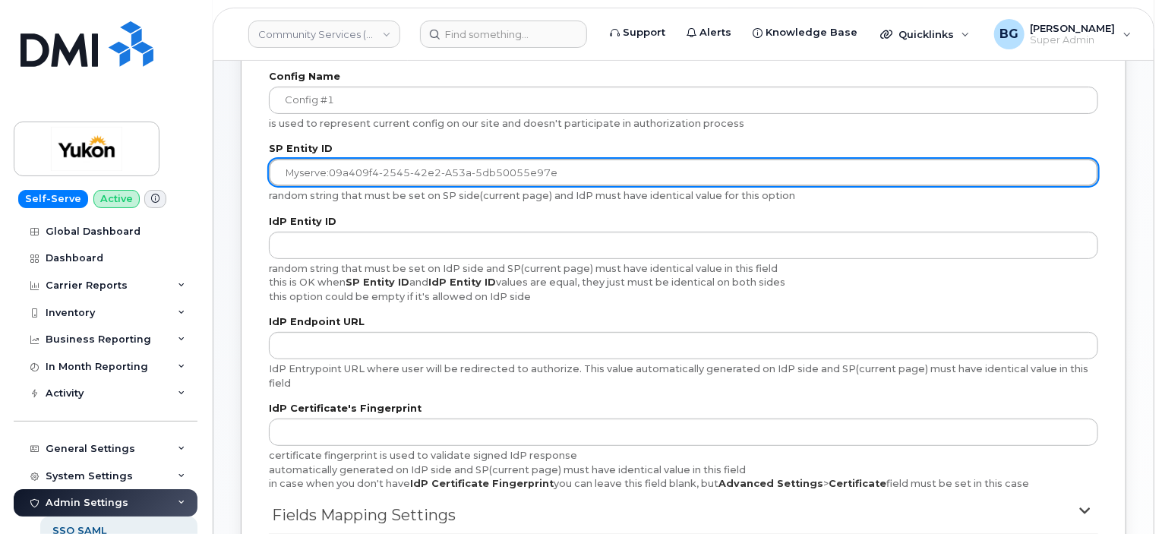
click at [586, 175] on input "myserve:09a409f4-2545-42e2-a53a-5db50055e97e" at bounding box center [684, 172] width 830 height 27
paste input "af27e21d-b3f0-4310-a0ee-5c14416ef49a"
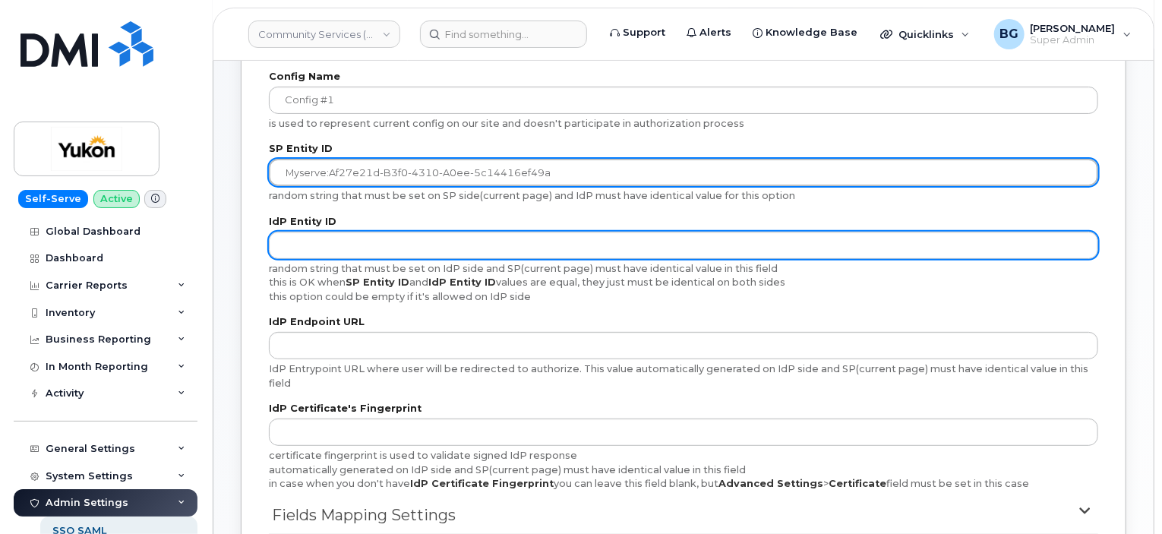
type input "myserve:af27e21d-b3f0-4310-a0ee-5c14416ef49a"
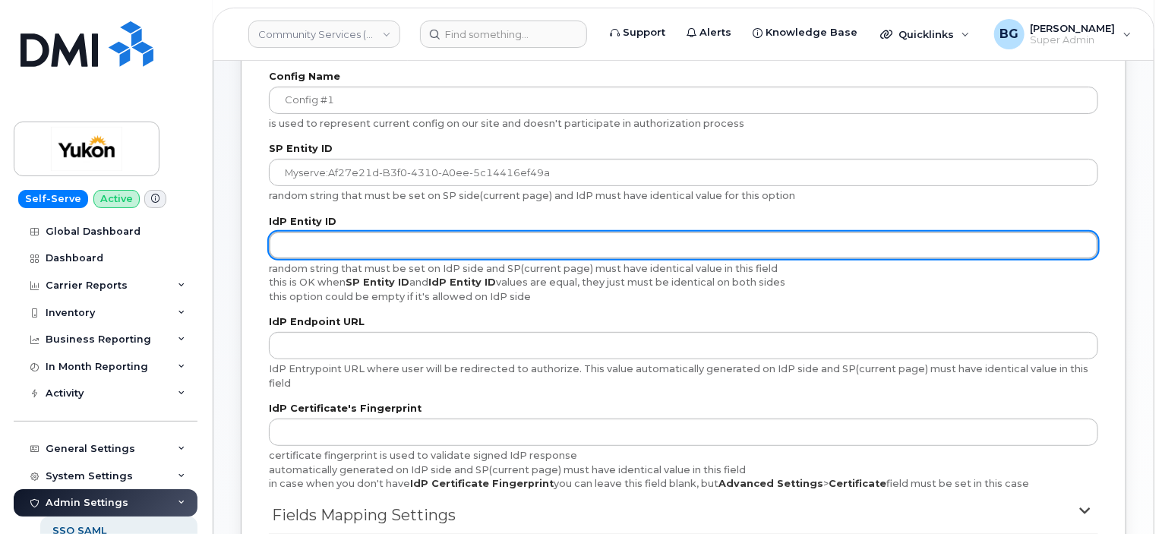
click at [338, 244] on input "text" at bounding box center [684, 245] width 830 height 27
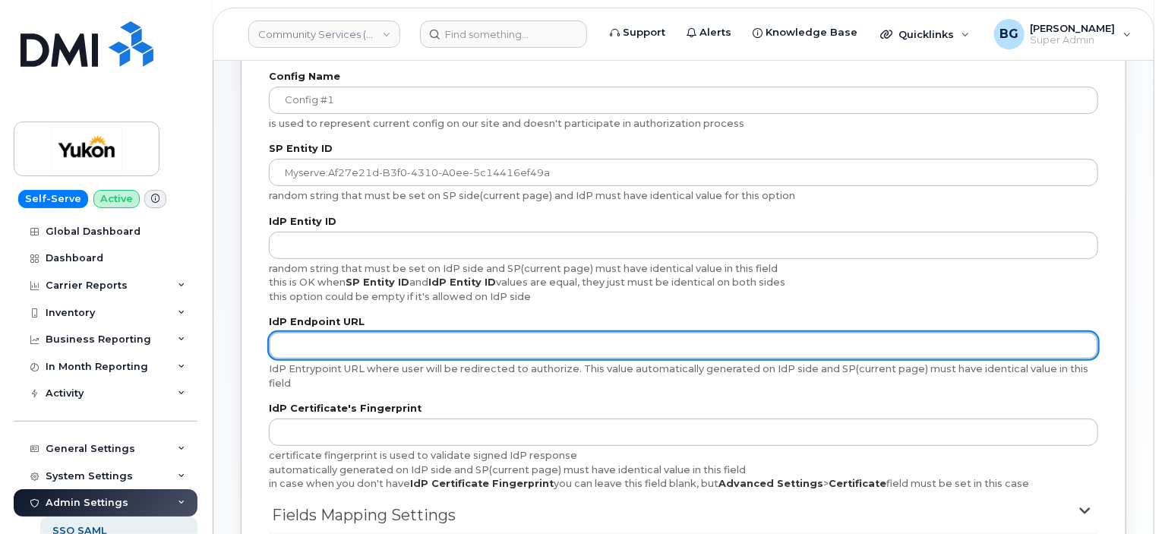
click at [422, 343] on input "text" at bounding box center [684, 345] width 830 height 27
paste input "https://sts.windows.net/98f51531-3973-490a-bb70-195aa264a2bc/"
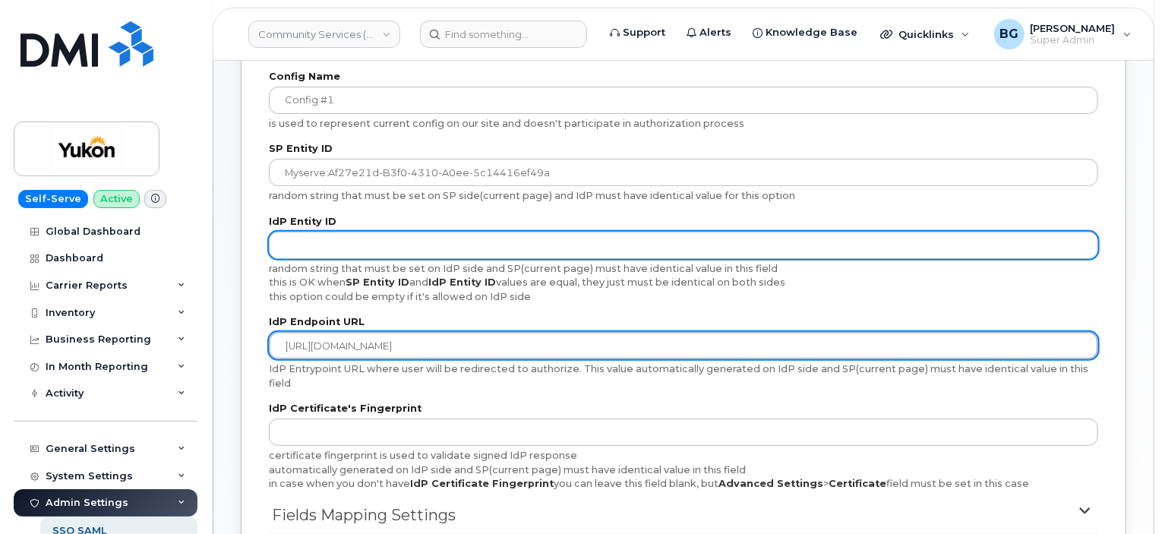
type input "https://sts.windows.net/98f51531-3973-490a-bb70-195aa264a2bc/"
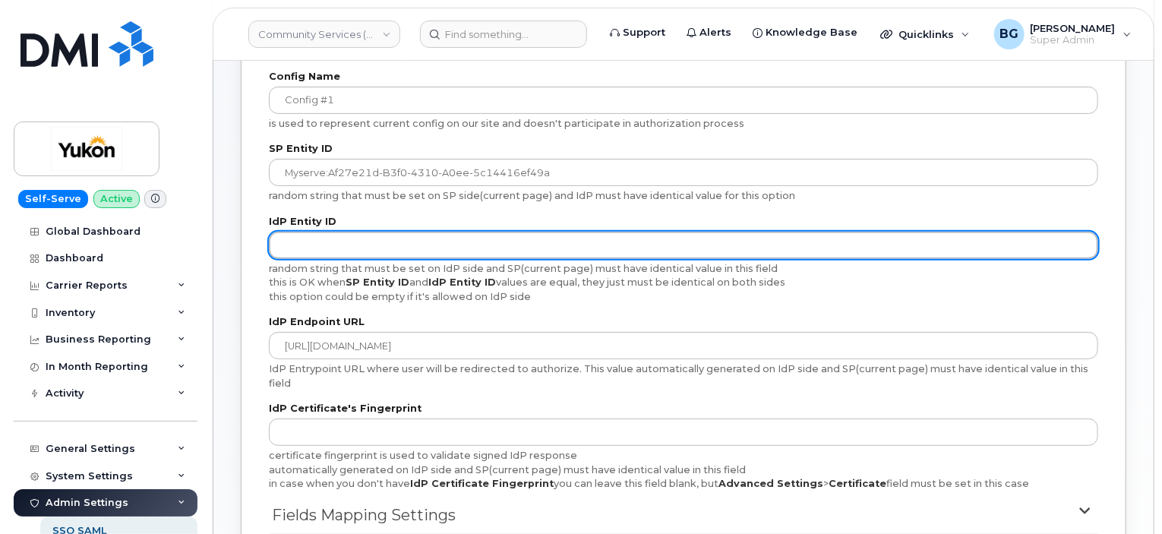
click at [365, 253] on input "text" at bounding box center [684, 245] width 830 height 27
paste input "https://sts.windows.net/98f51531-3973-490a-bb70-195aa264a2bc/"
type input "https://sts.windows.net/98f51531-3973-490a-bb70-195aa264a2bc/"
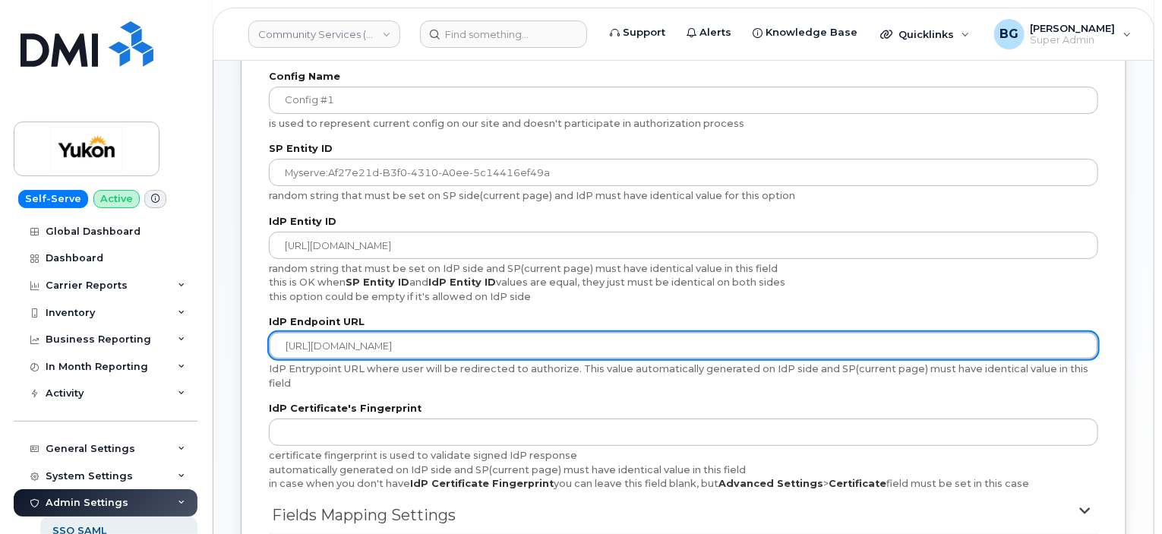
click at [466, 346] on input "https://sts.windows.net/98f51531-3973-490a-bb70-195aa264a2bc/" at bounding box center [684, 345] width 830 height 27
paste input "login.microsoftonline.com/98f51531-3973-490a-bb70-195aa264a2bc/saml2"
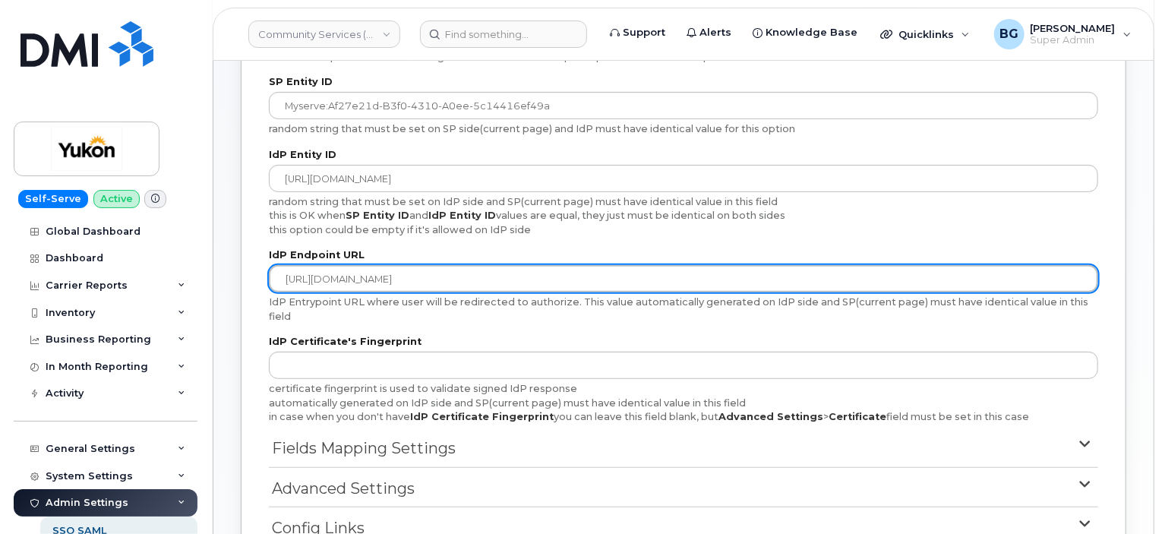
scroll to position [237, 0]
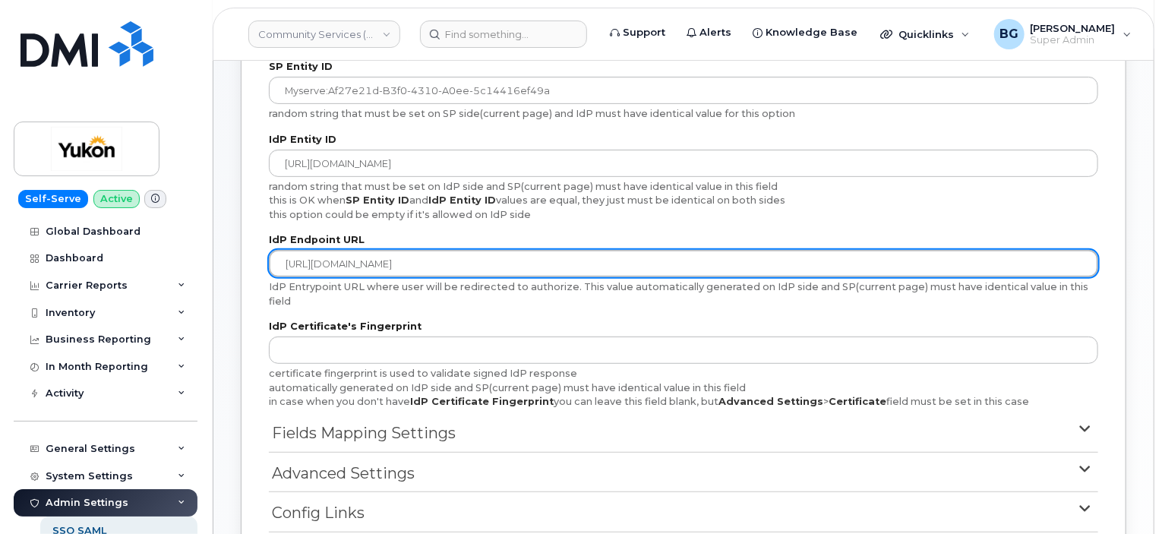
type input "https://login.microsoftonline.com/98f51531-3973-490a-bb70-195aa264a2bc/saml2"
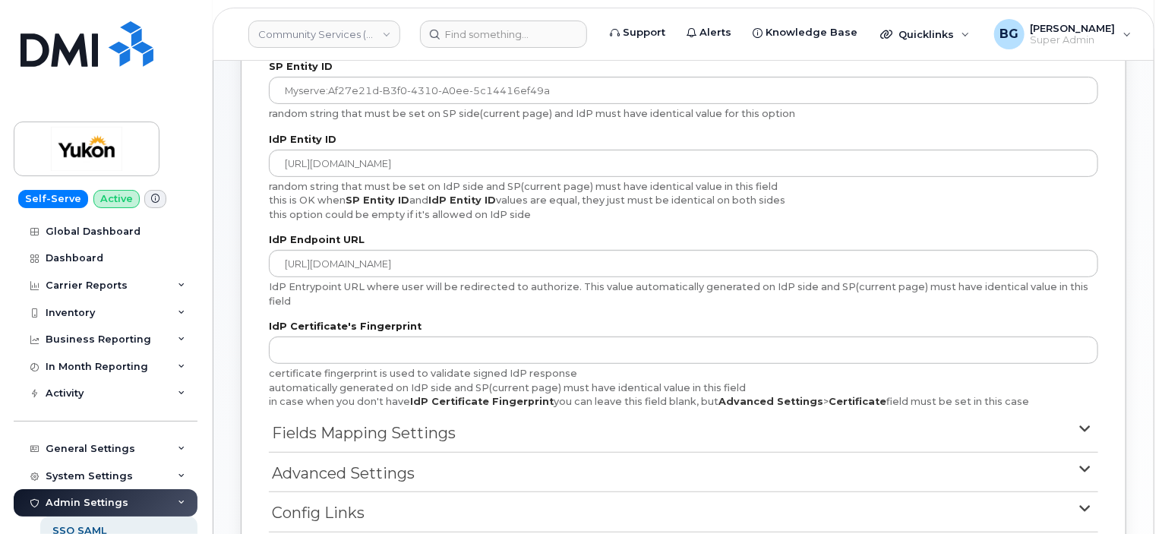
click at [317, 476] on span "Advanced Settings" at bounding box center [343, 474] width 143 height 22
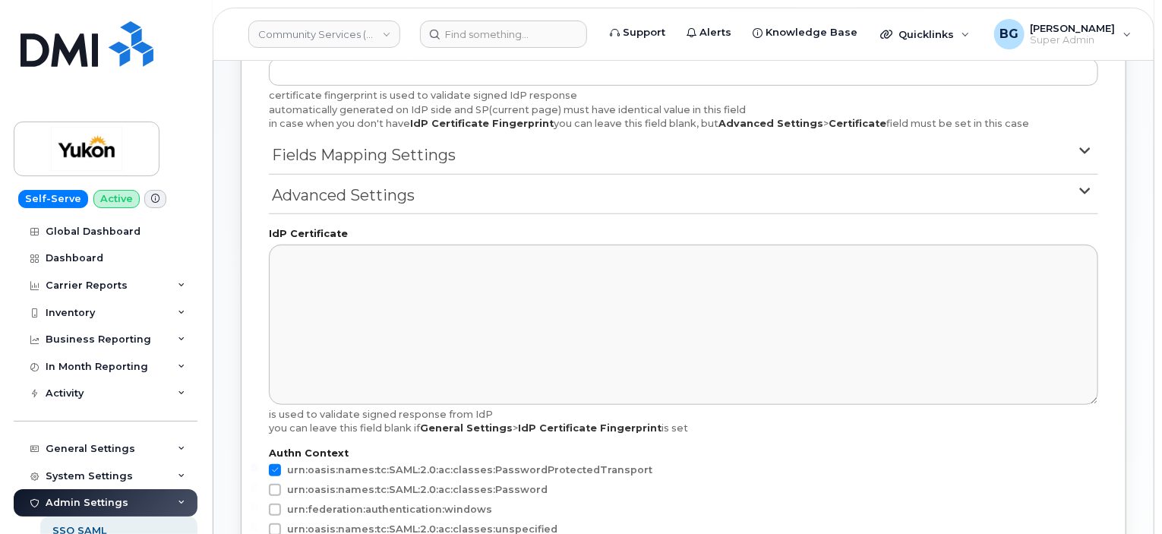
scroll to position [515, 0]
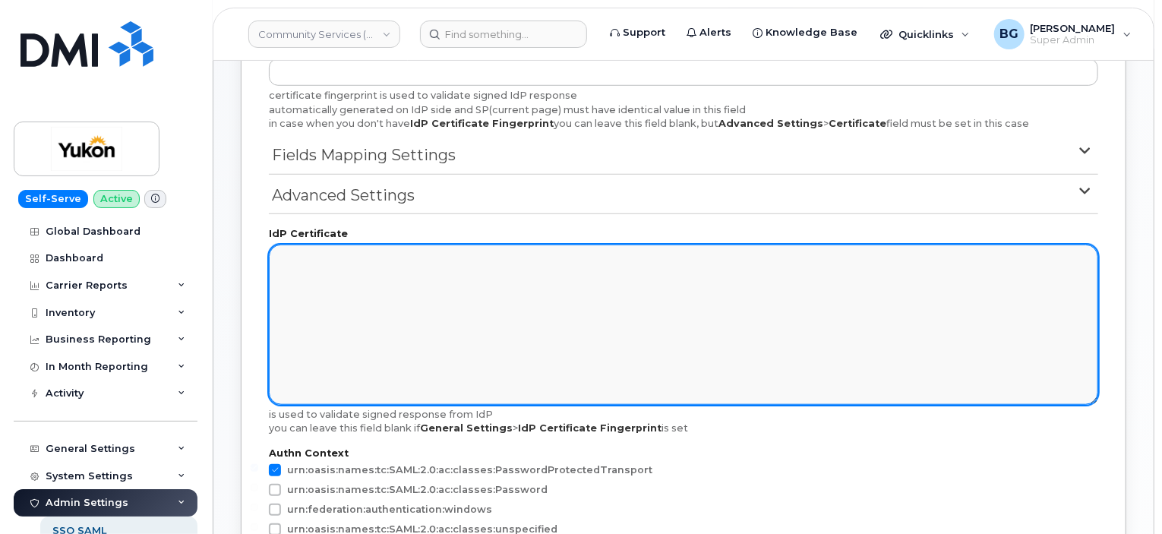
click at [365, 364] on textarea at bounding box center [684, 325] width 830 height 160
paste textarea "MIIC8DCCAdigAwIBAgIQHP6+x/gC7LBAYBtqsrDhQjANBgkqhkiG9w0BAQsFADA0MTIwMAYDVQQD Ey…"
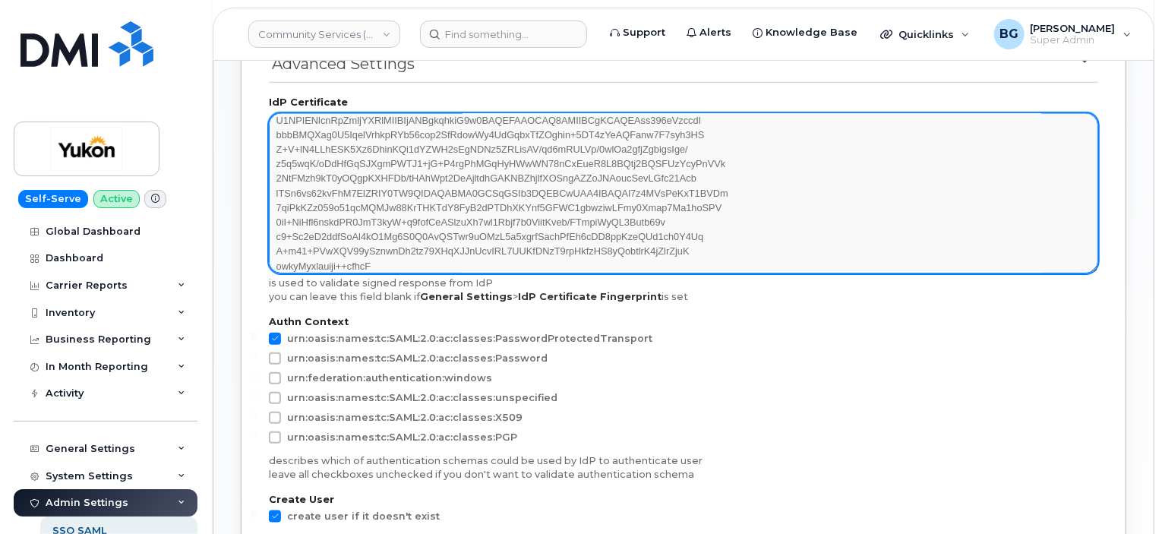
scroll to position [647, 0]
type textarea "MIIC8DCCAdigAwIBAgIQHP6+x/gC7LBAYBtqsrDhQjANBgkqhkiG9w0BAQsFADA0MTIwMAYDVQQD Ey…"
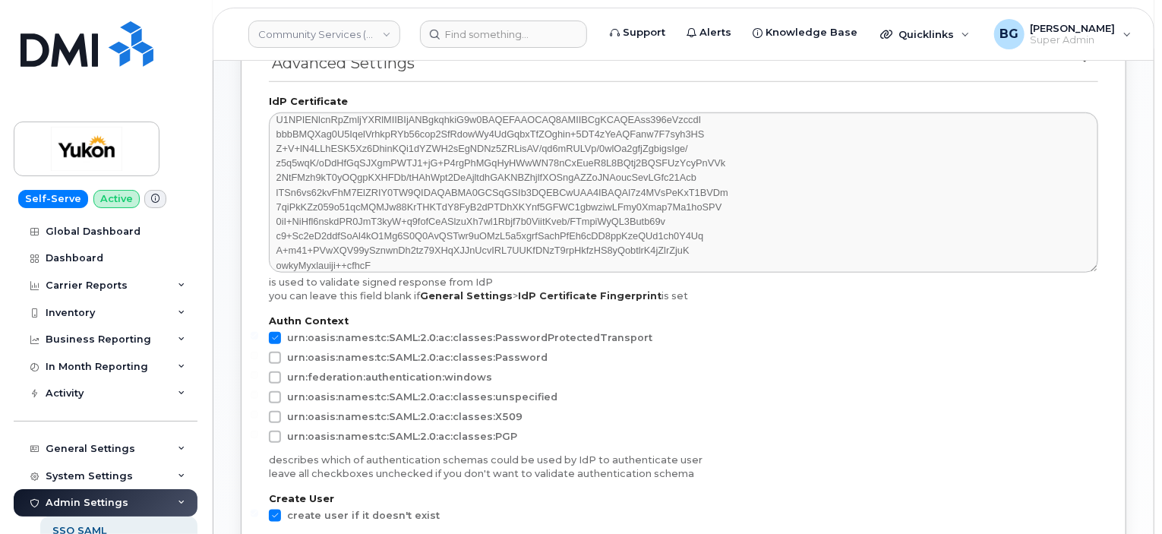
click at [273, 423] on span at bounding box center [275, 417] width 12 height 12
click at [258, 419] on input "urn:oasis:names:tc:SAML:2.0:ac:classes:X509" at bounding box center [255, 415] width 8 height 8
checkbox input "true"
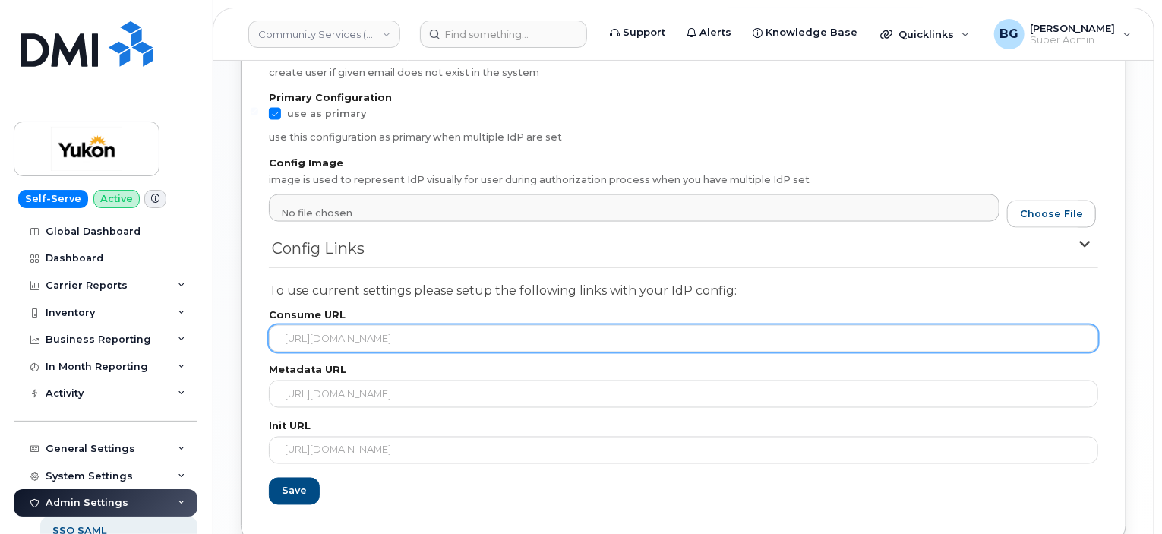
scroll to position [1115, 0]
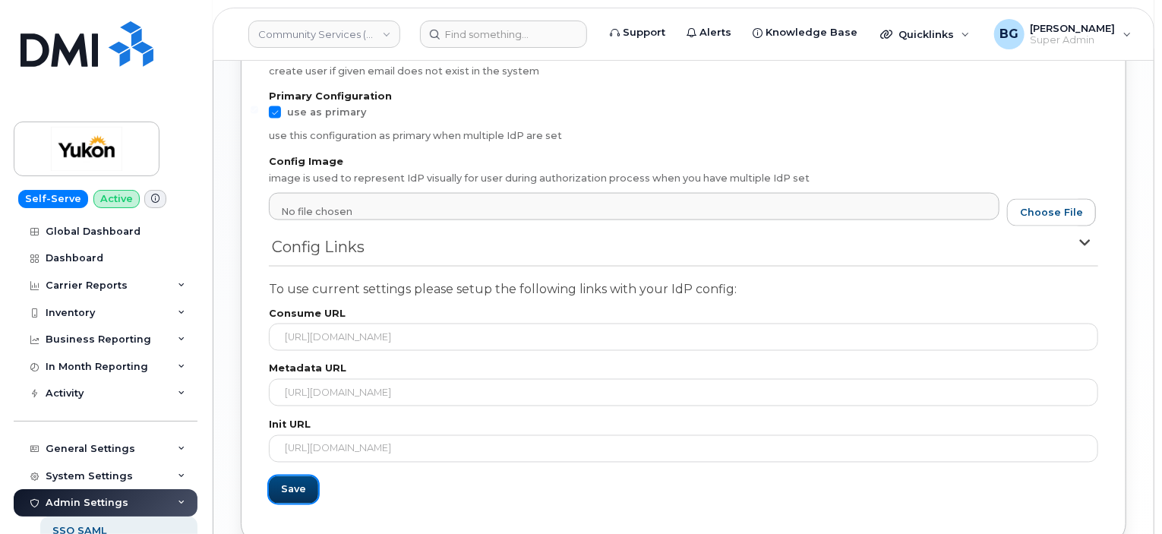
click at [292, 504] on button "Save" at bounding box center [293, 489] width 49 height 27
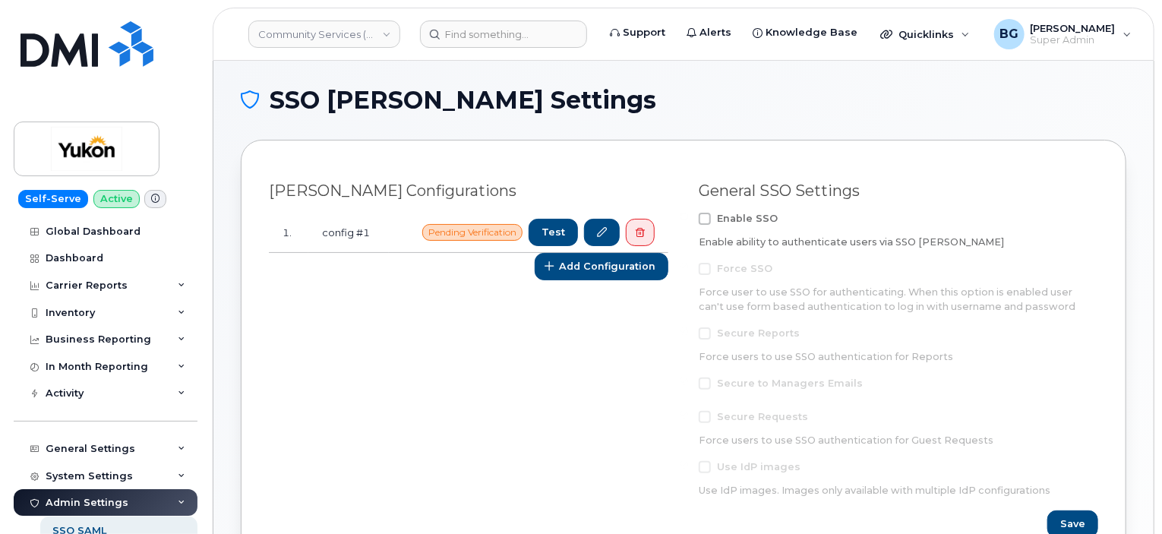
click at [700, 214] on span at bounding box center [705, 219] width 12 height 12
click at [688, 214] on input "Enable SSO" at bounding box center [685, 217] width 8 height 8
checkbox input "true"
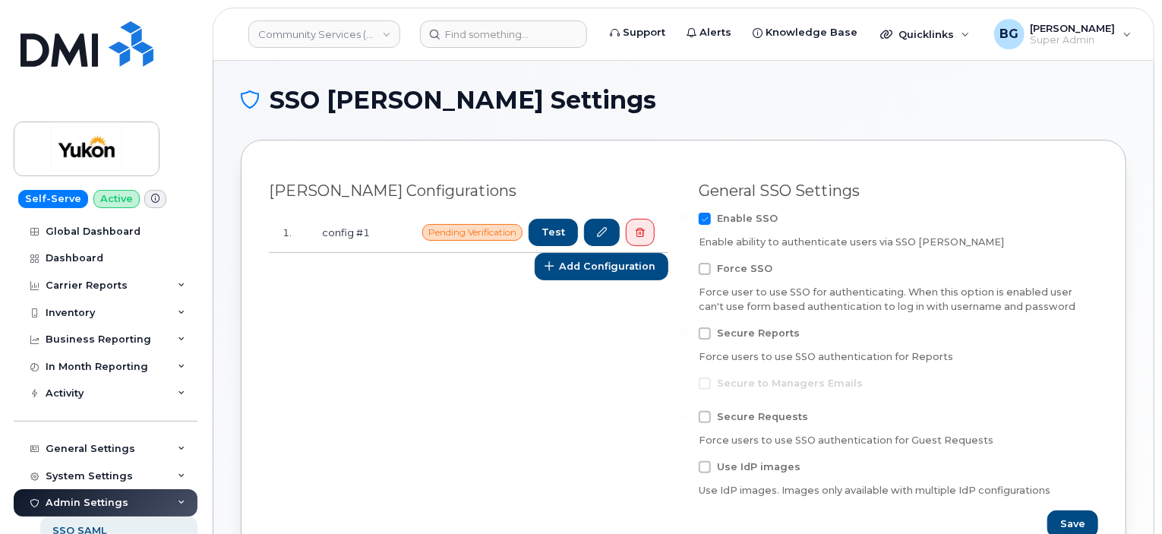
click at [705, 261] on form "Enable SSO Enable ability to authenticate users via SSO [PERSON_NAME] Force SSO…" at bounding box center [899, 375] width 400 height 325
click at [706, 267] on span at bounding box center [705, 269] width 12 height 12
click at [688, 267] on input "Force SSO" at bounding box center [685, 267] width 8 height 8
checkbox input "true"
click at [1065, 523] on span "Save" at bounding box center [1073, 524] width 25 height 14
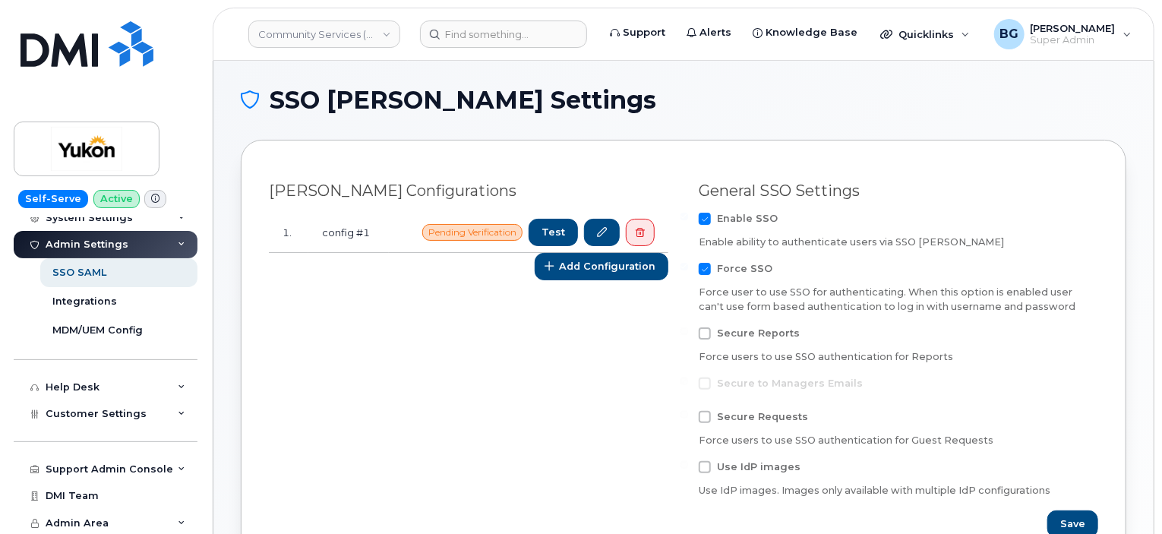
scroll to position [260, 0]
click at [86, 409] on span "Customer Settings" at bounding box center [96, 411] width 101 height 11
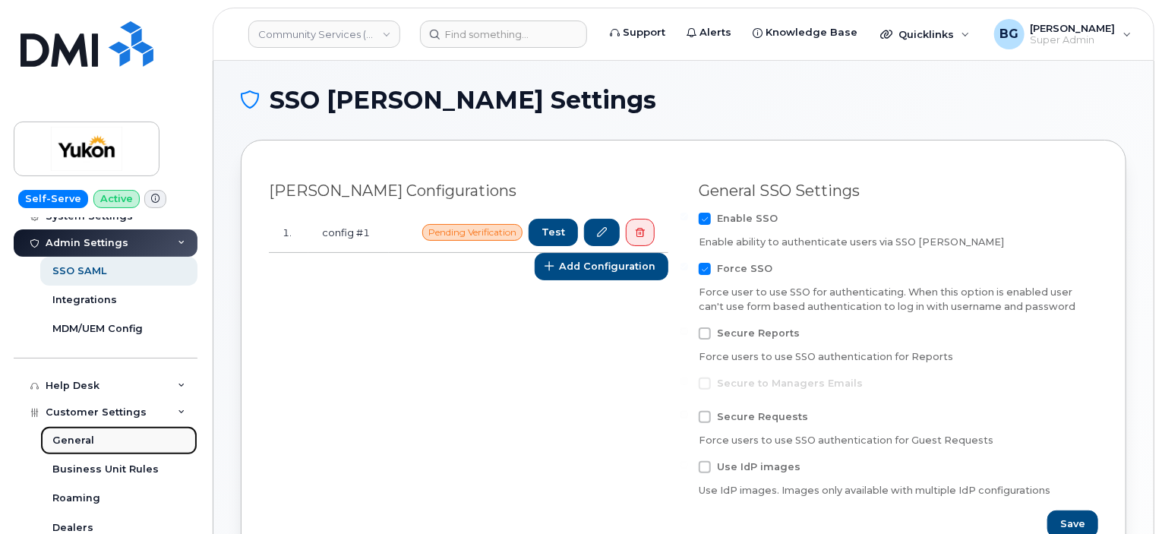
click at [70, 440] on div "General" at bounding box center [73, 441] width 42 height 14
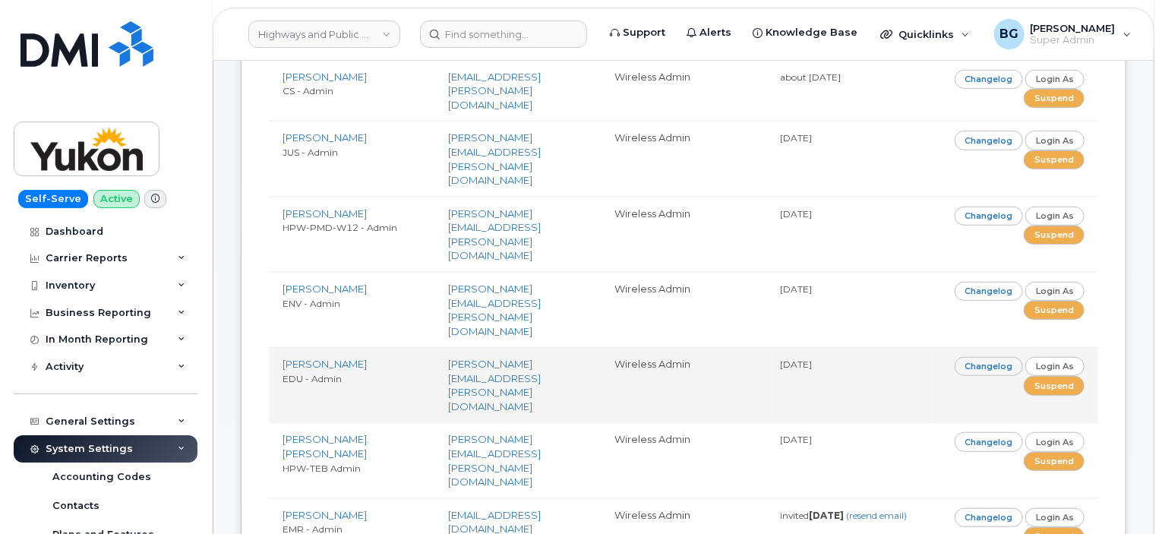
scroll to position [3415, 0]
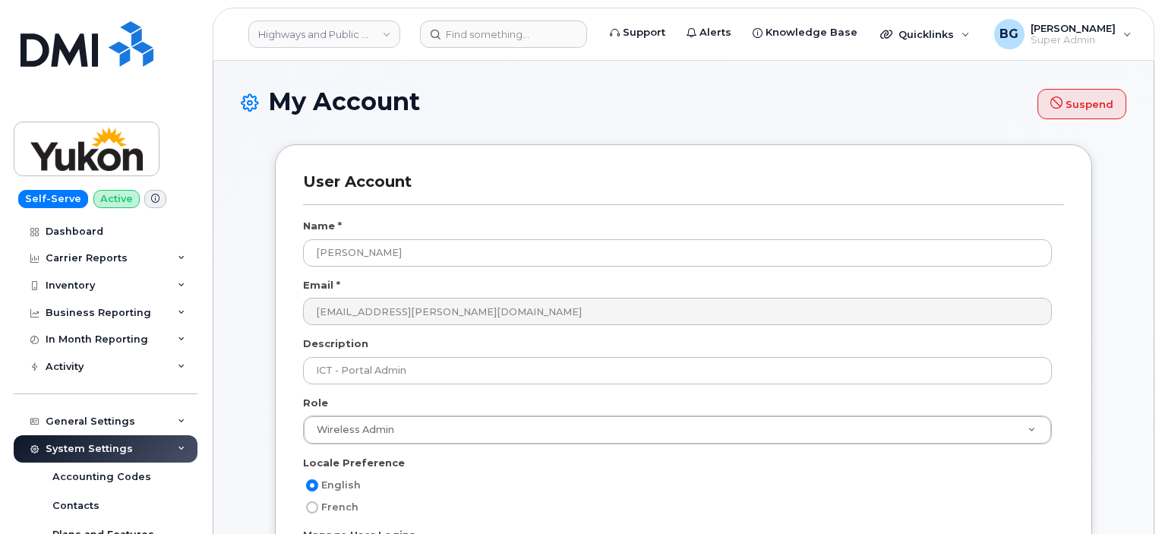
select select
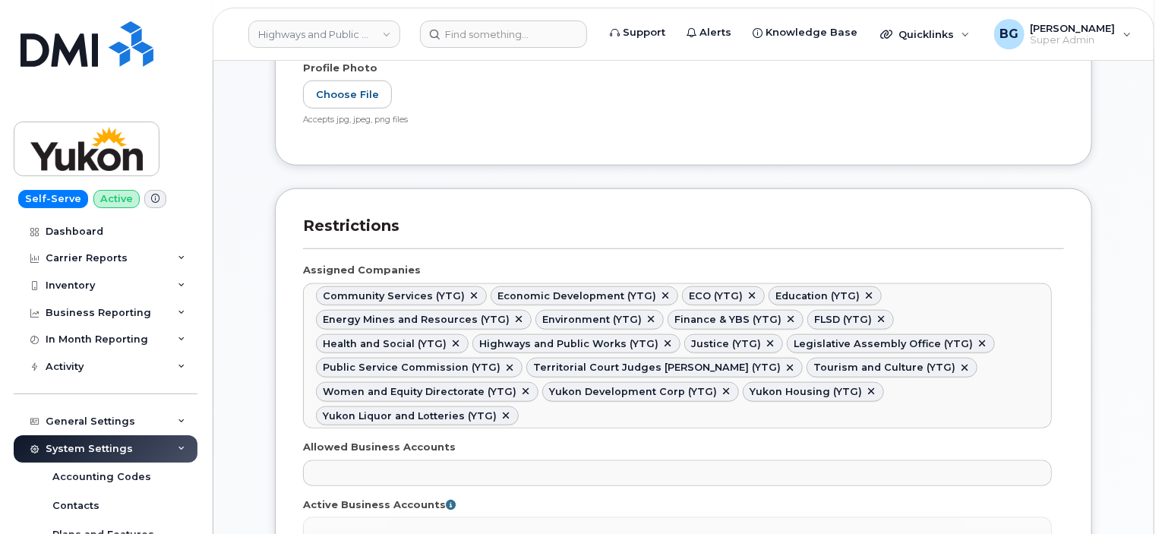
scroll to position [634, 0]
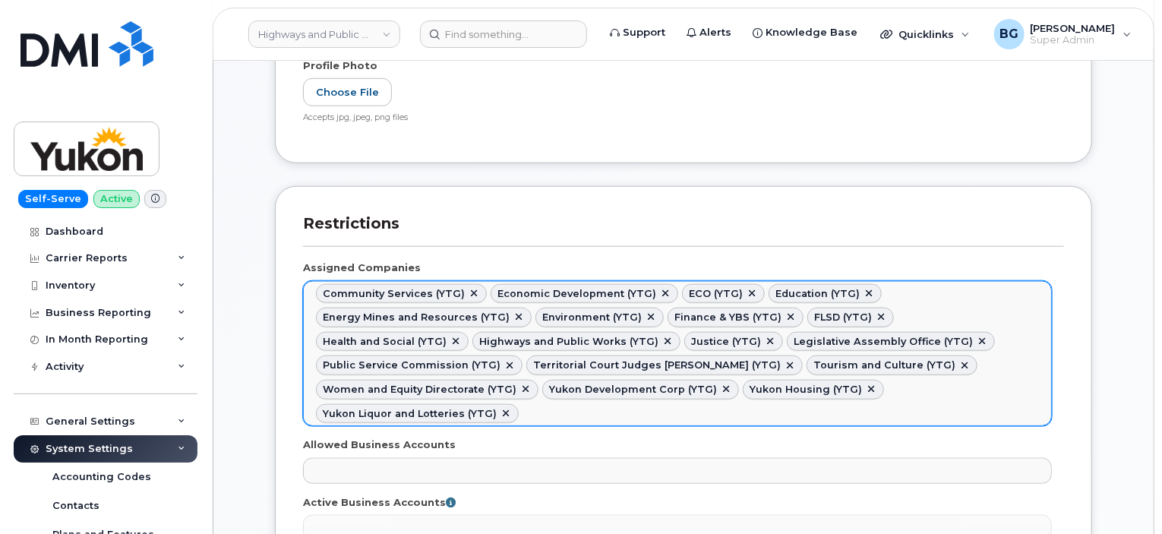
click at [662, 336] on link at bounding box center [668, 342] width 12 height 12
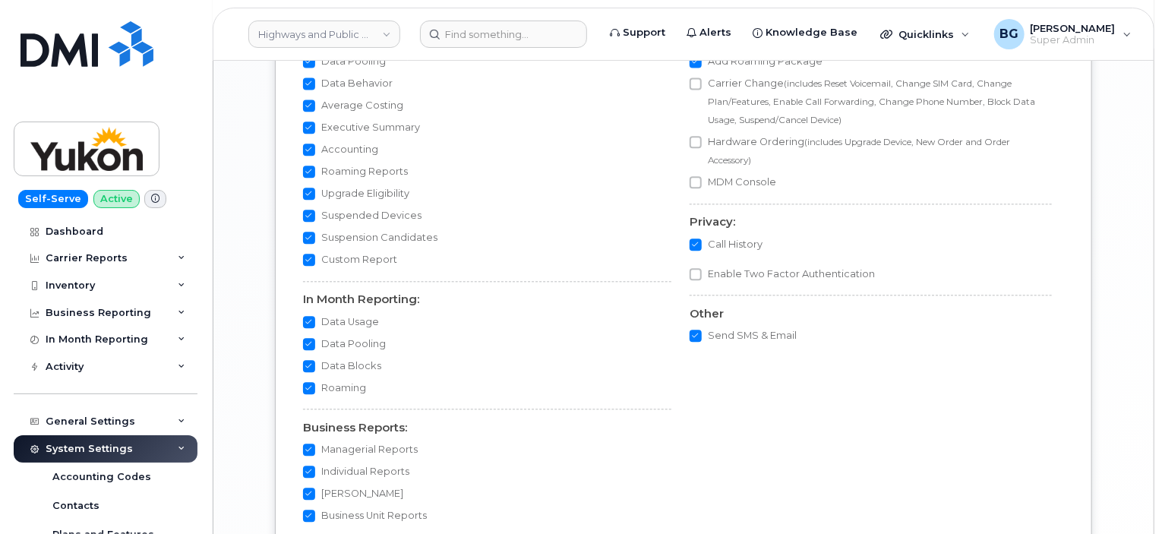
scroll to position [1866, 0]
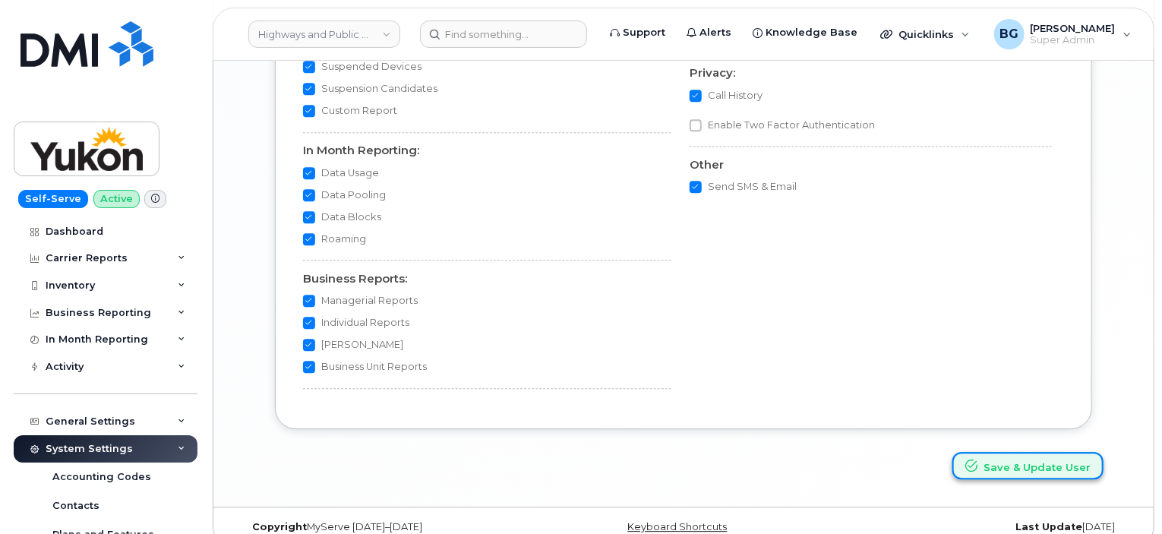
click at [1009, 452] on button "Save & Update User" at bounding box center [1028, 466] width 151 height 28
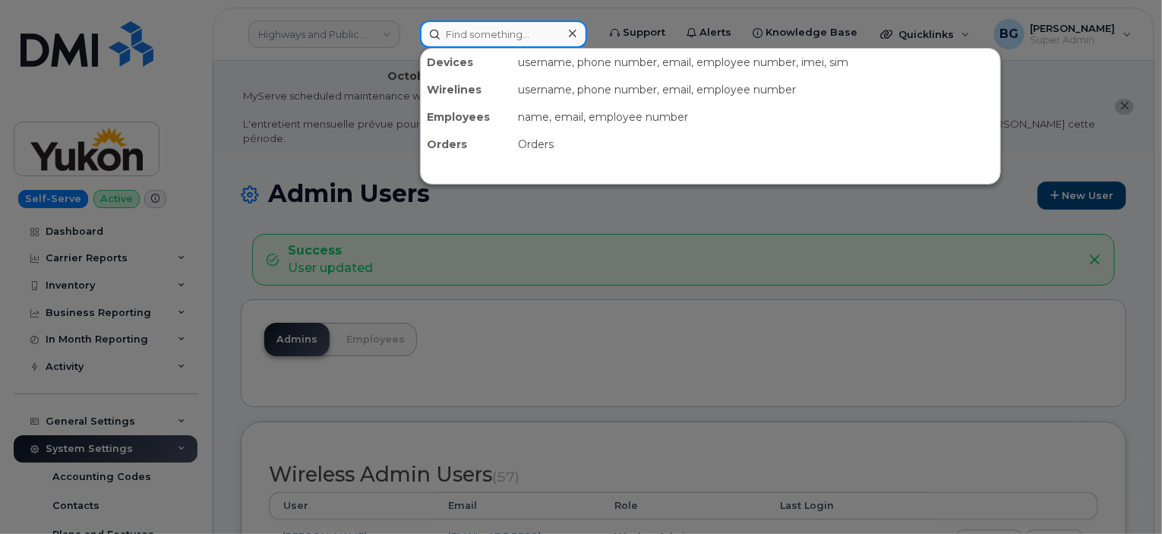
click at [502, 27] on input at bounding box center [503, 34] width 167 height 27
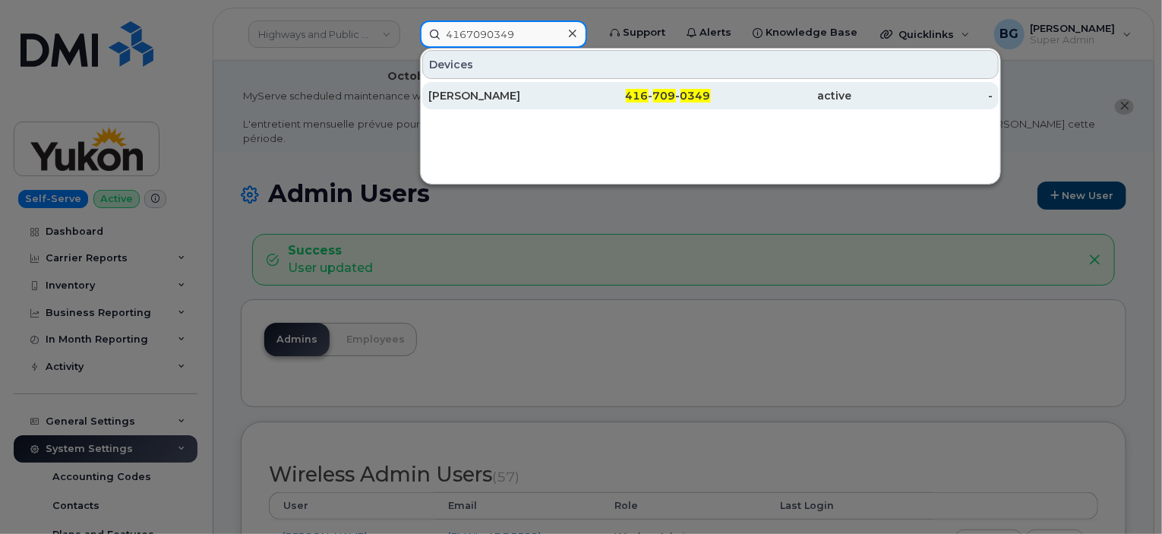
type input "4167090349"
click at [633, 94] on span "416" at bounding box center [637, 96] width 23 height 14
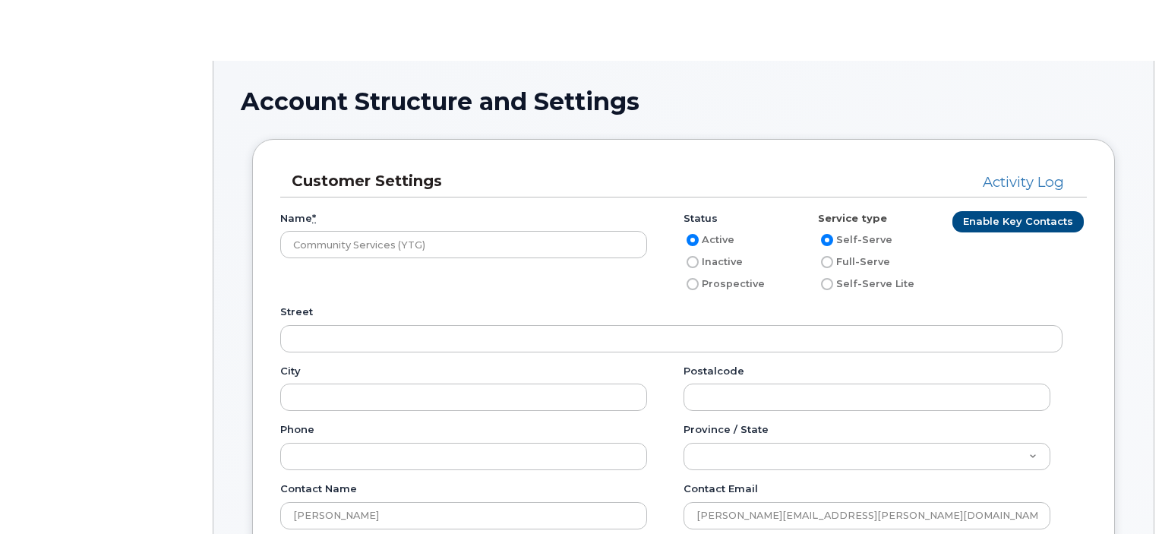
type input"] "152"
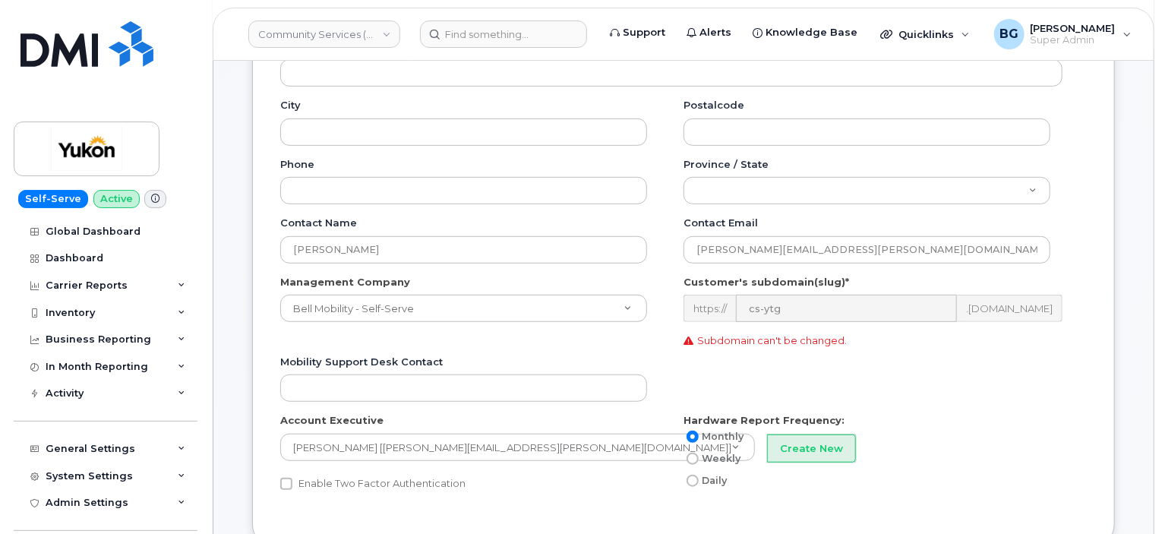
scroll to position [353, 0]
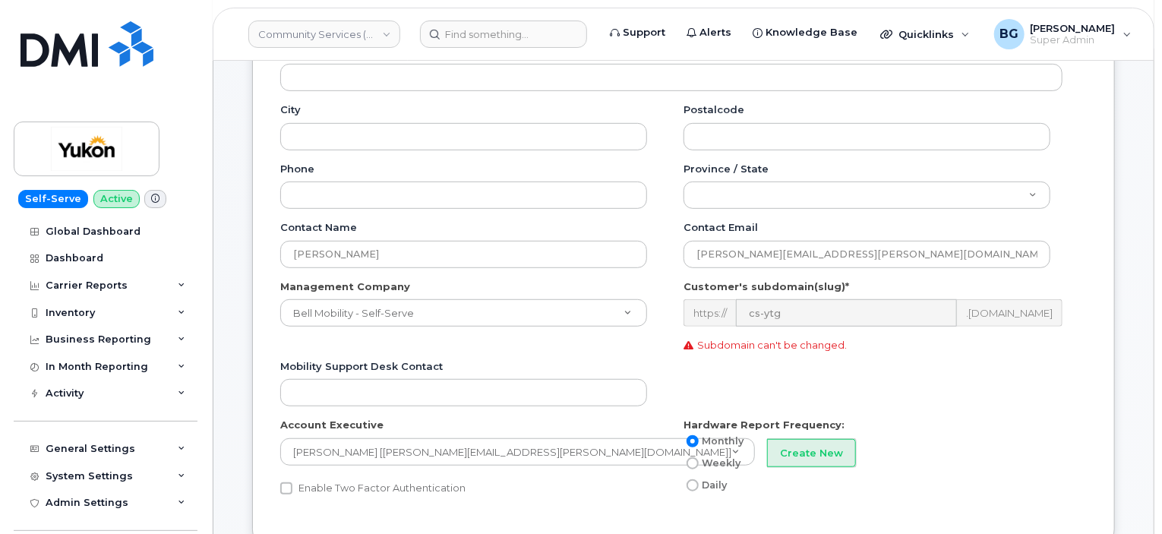
click at [298, 39] on link "Community Services (YTG)" at bounding box center [324, 34] width 152 height 27
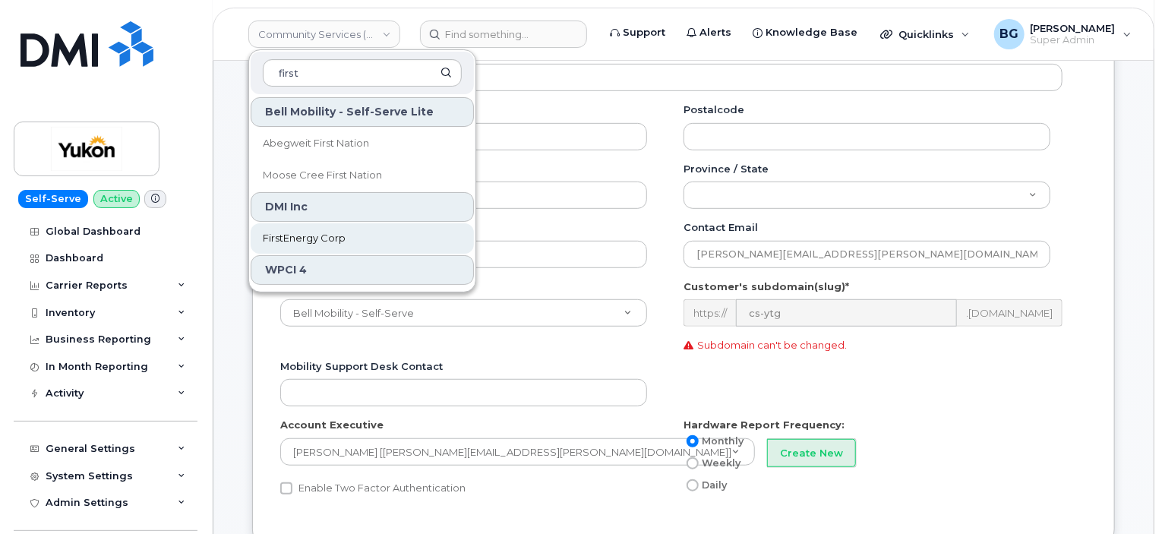
type input "first"
click at [288, 231] on span "FirstEnergy Corp" at bounding box center [304, 238] width 83 height 15
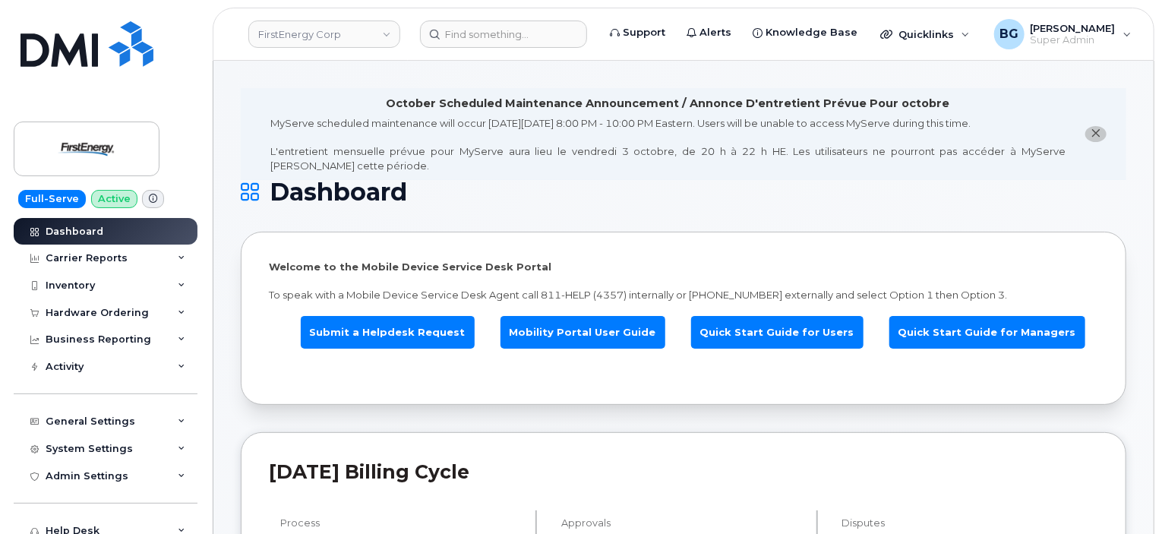
click at [368, 384] on div "Welcome to the Mobile Device Service Desk Portal To speak with a Mobile Device …" at bounding box center [684, 318] width 886 height 173
click at [70, 361] on div "Activity" at bounding box center [65, 367] width 38 height 12
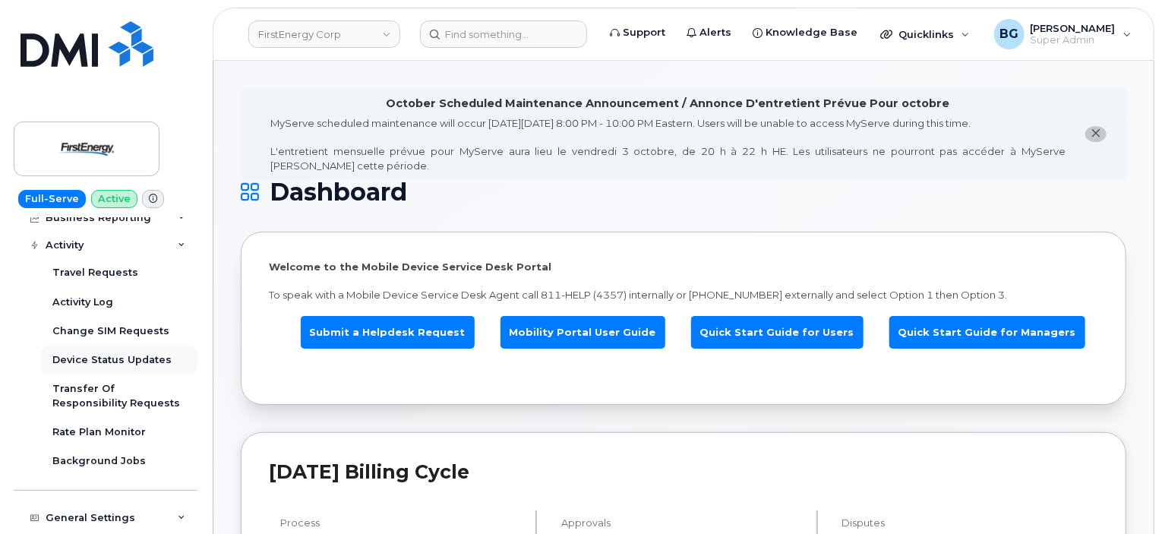
scroll to position [124, 0]
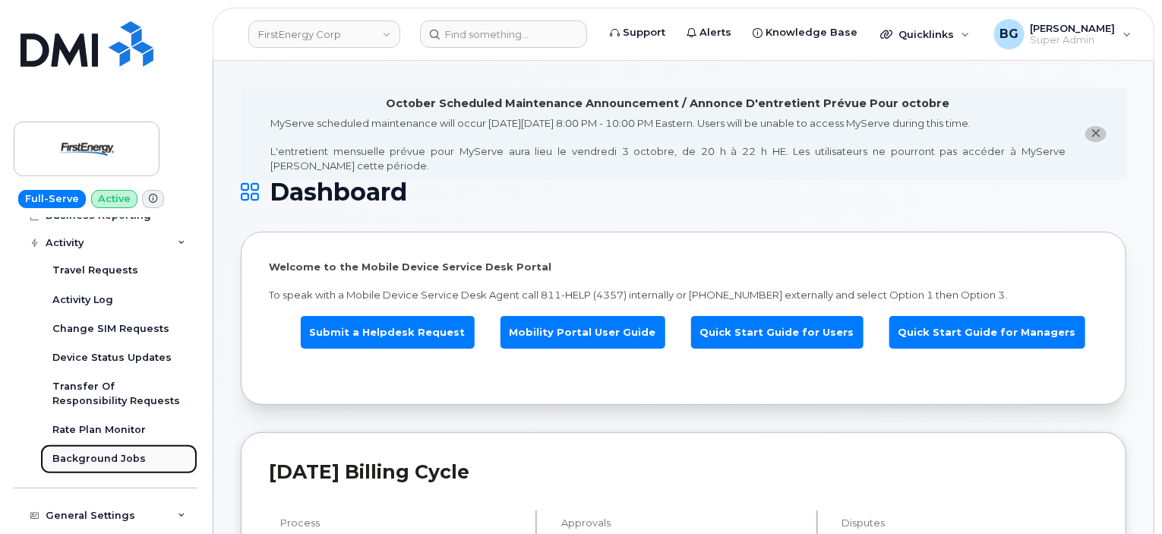
click at [80, 456] on div "Background Jobs" at bounding box center [98, 459] width 93 height 14
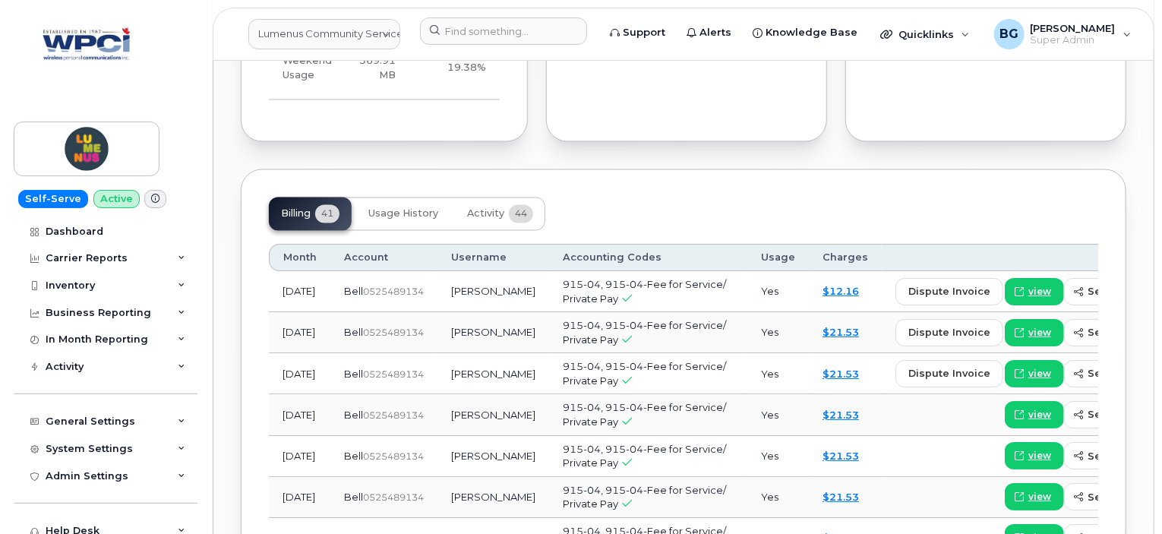
scroll to position [1357, 0]
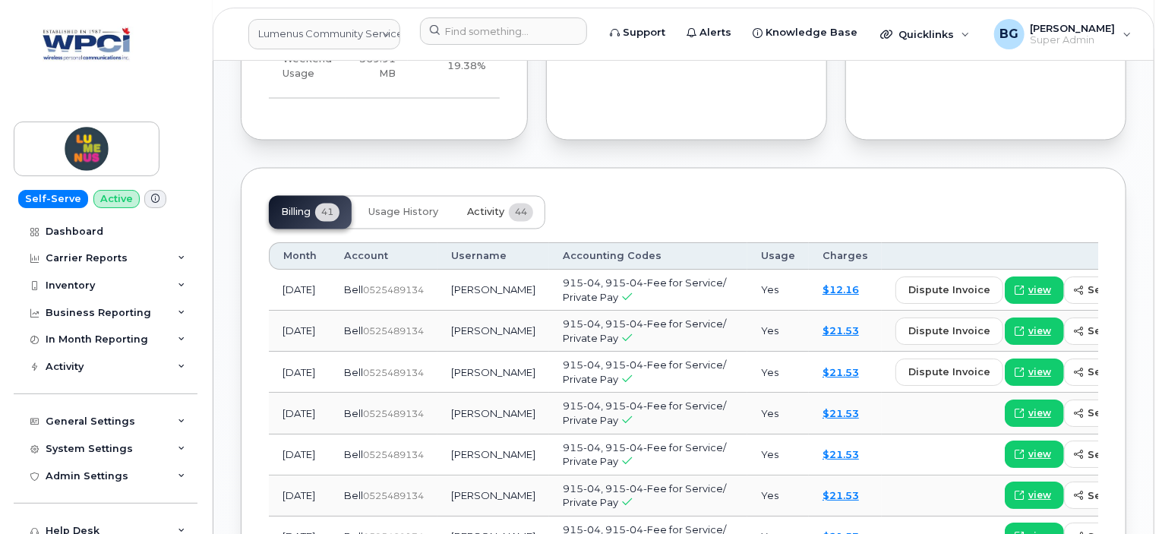
click at [488, 207] on span "Activity" at bounding box center [485, 213] width 37 height 12
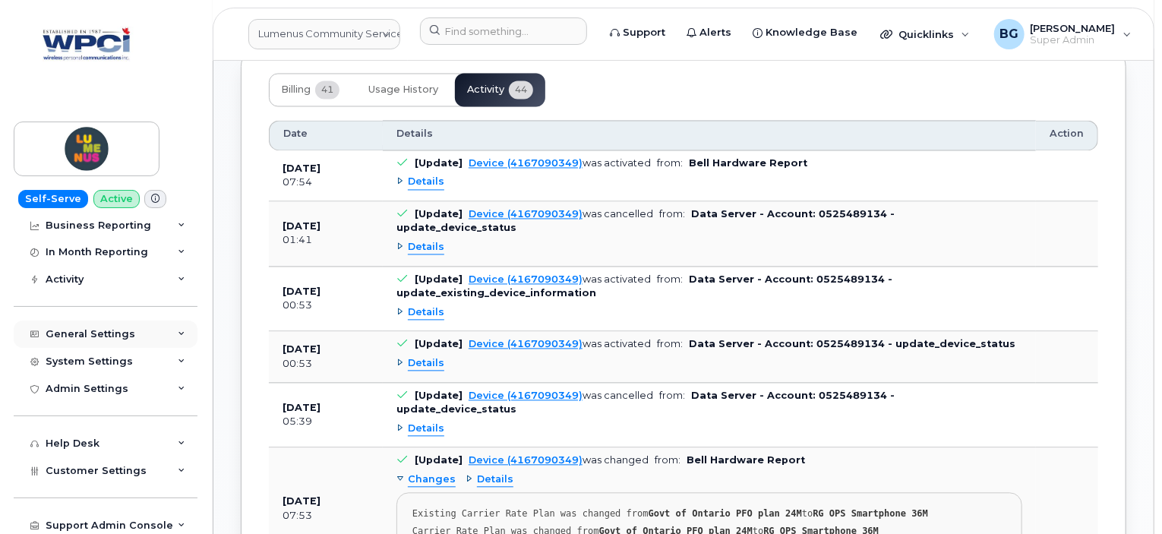
scroll to position [146, 0]
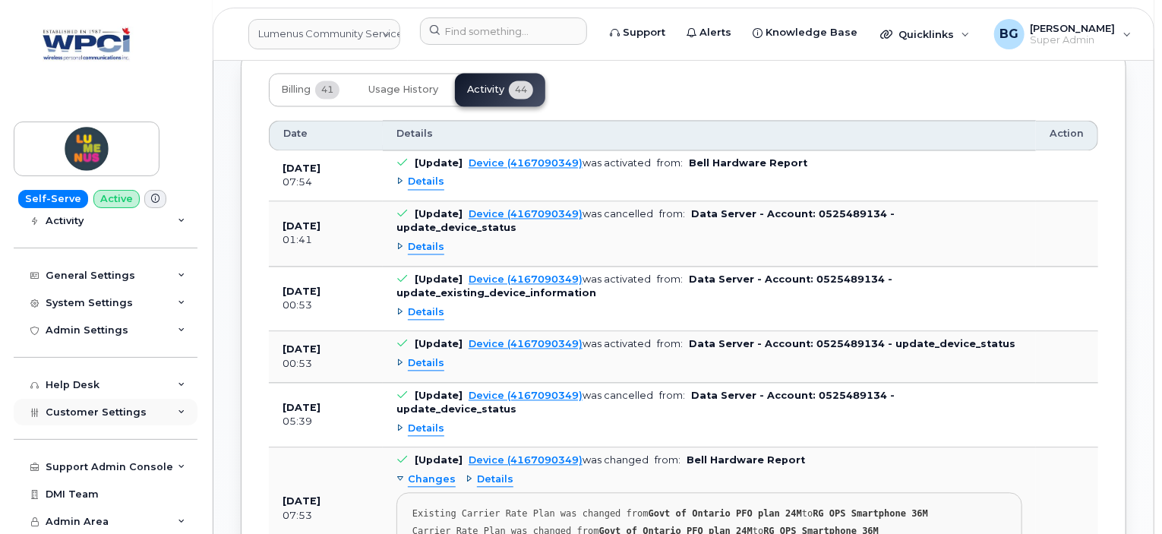
click at [85, 419] on div "Customer Settings" at bounding box center [106, 412] width 184 height 27
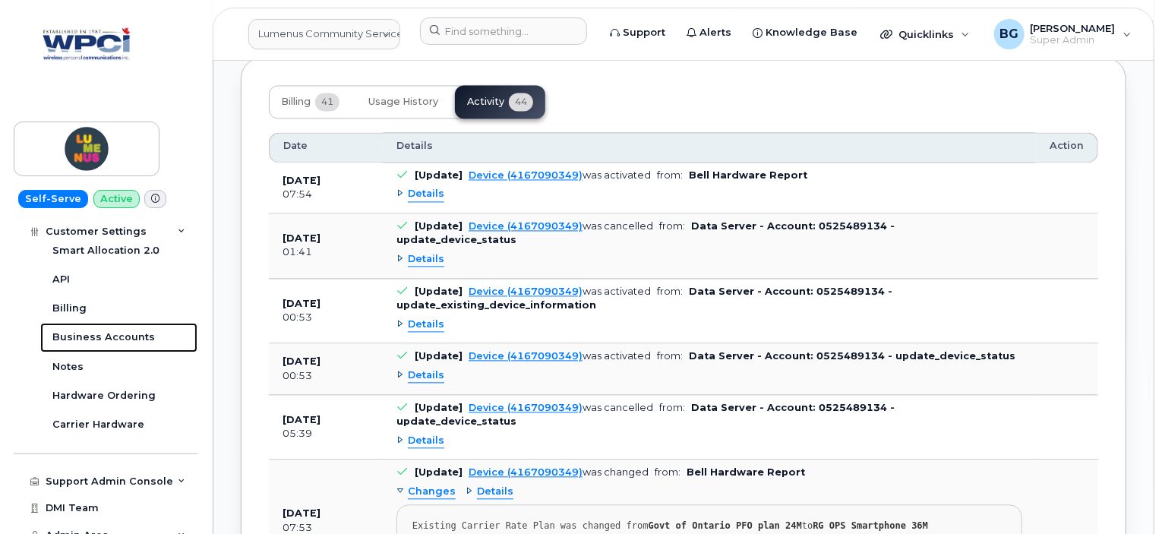
scroll to position [1465, 0]
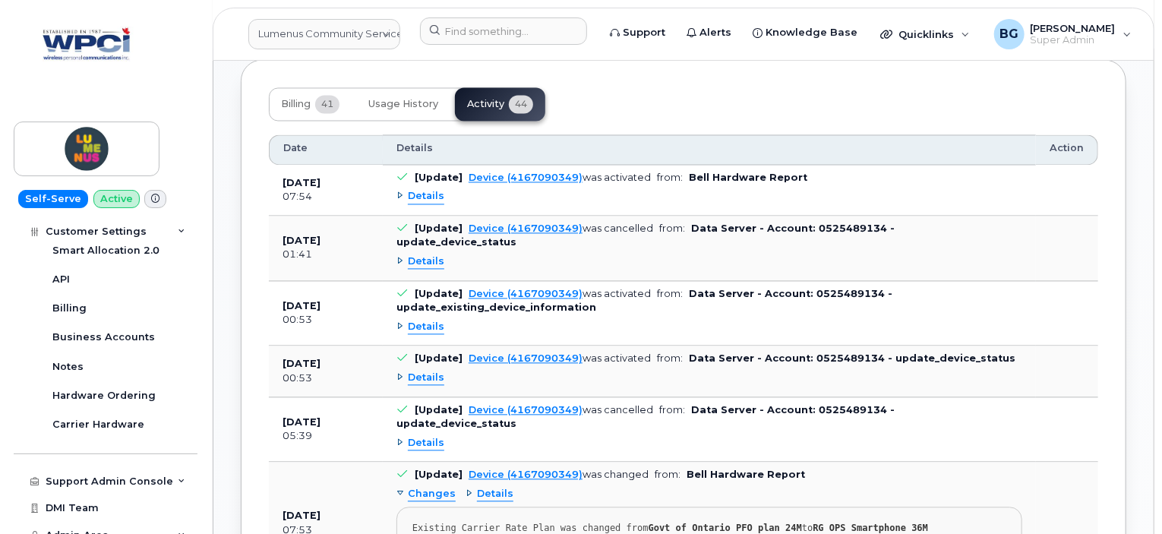
click at [617, 366] on div "Details" at bounding box center [710, 378] width 626 height 24
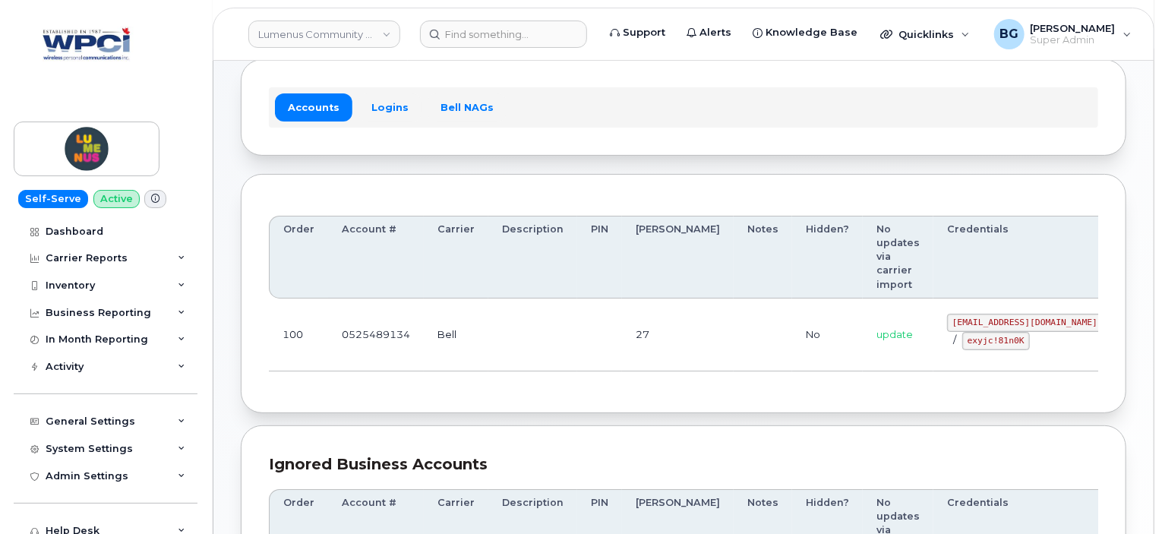
scroll to position [84, 0]
click at [520, 364] on div "Order Account # Carrier Description PIN [PERSON_NAME] Notes Hidden? No updates …" at bounding box center [684, 293] width 886 height 240
